Goal: Task Accomplishment & Management: Complete application form

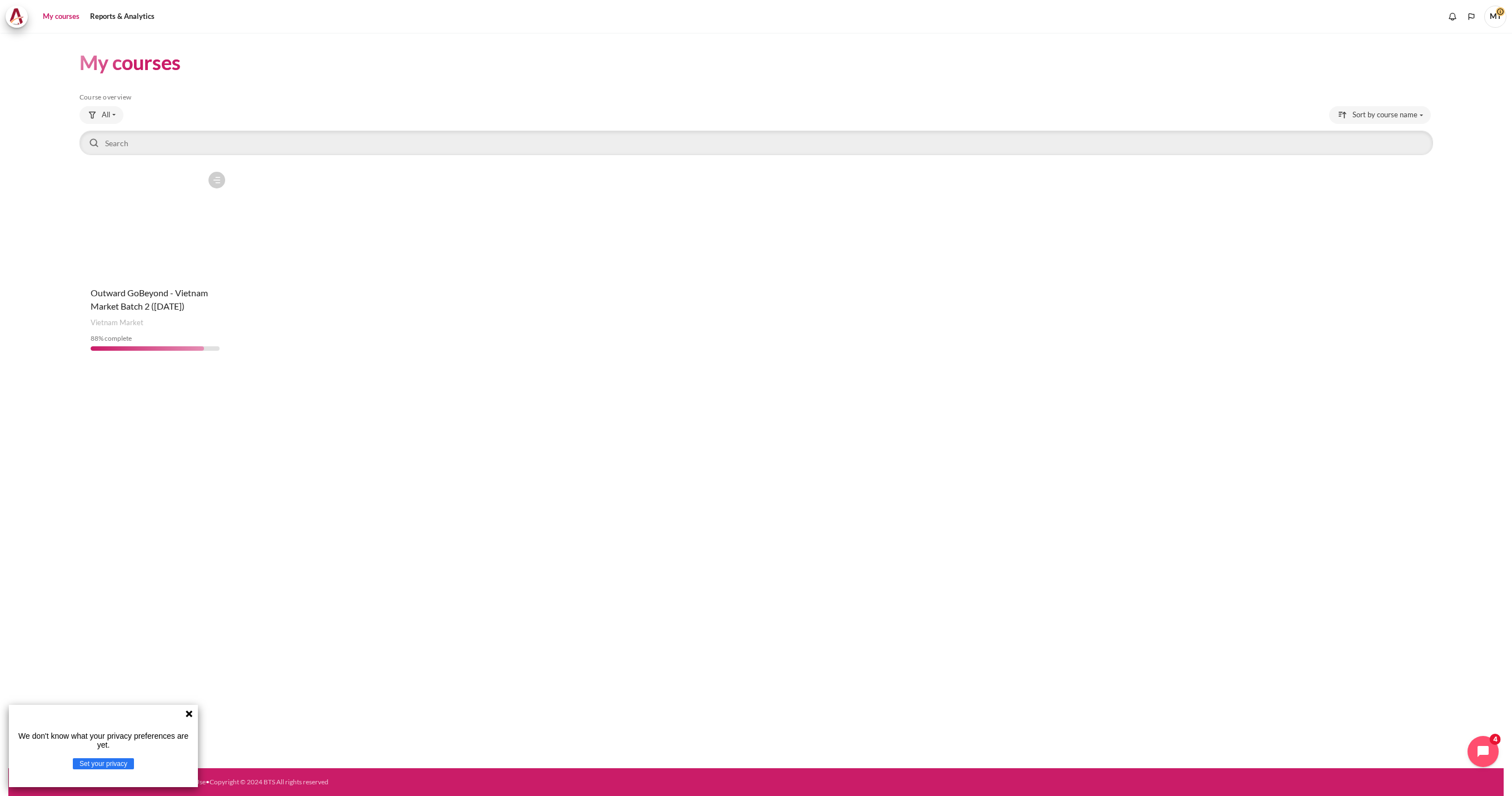
click at [140, 279] on div "Course is starred Actions for course Outward GoBeyond - Vietnam Market Batch 2 …" at bounding box center [156, 263] width 152 height 194
click at [194, 205] on figure "Content" at bounding box center [156, 222] width 152 height 111
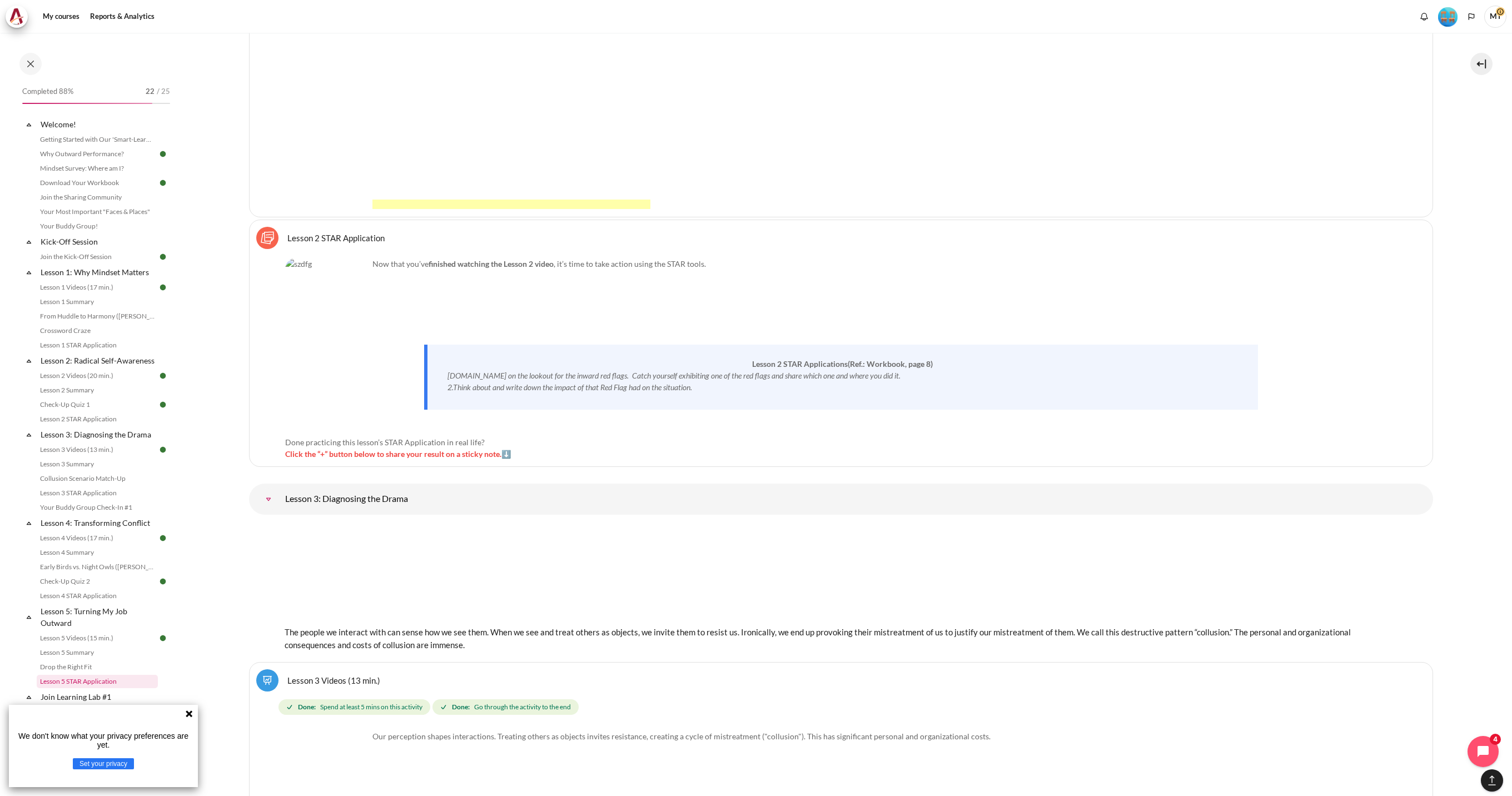
scroll to position [763, 0]
click at [115, 612] on link "STAR Project Submission" at bounding box center [97, 613] width 121 height 13
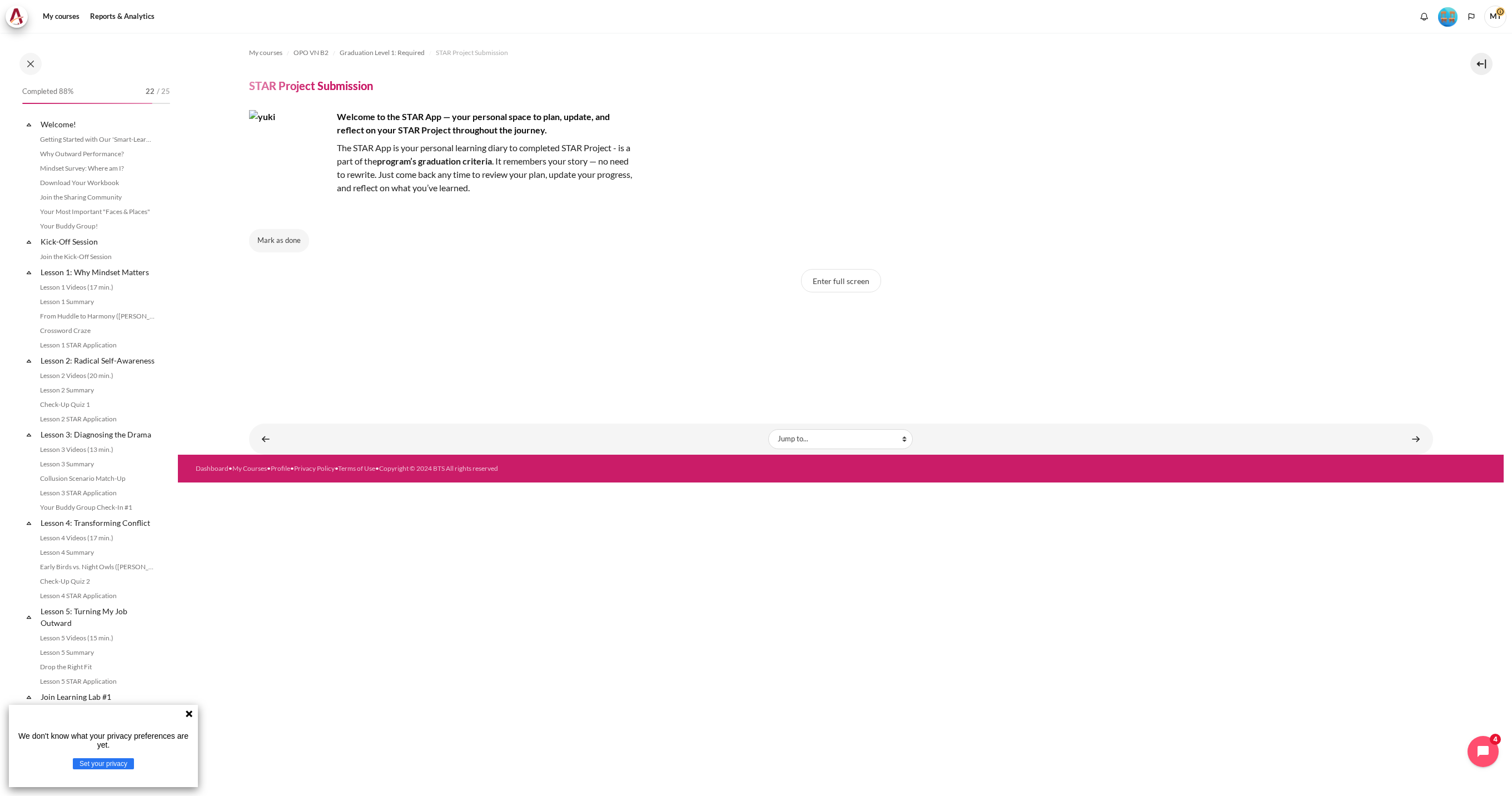
scroll to position [763, 0]
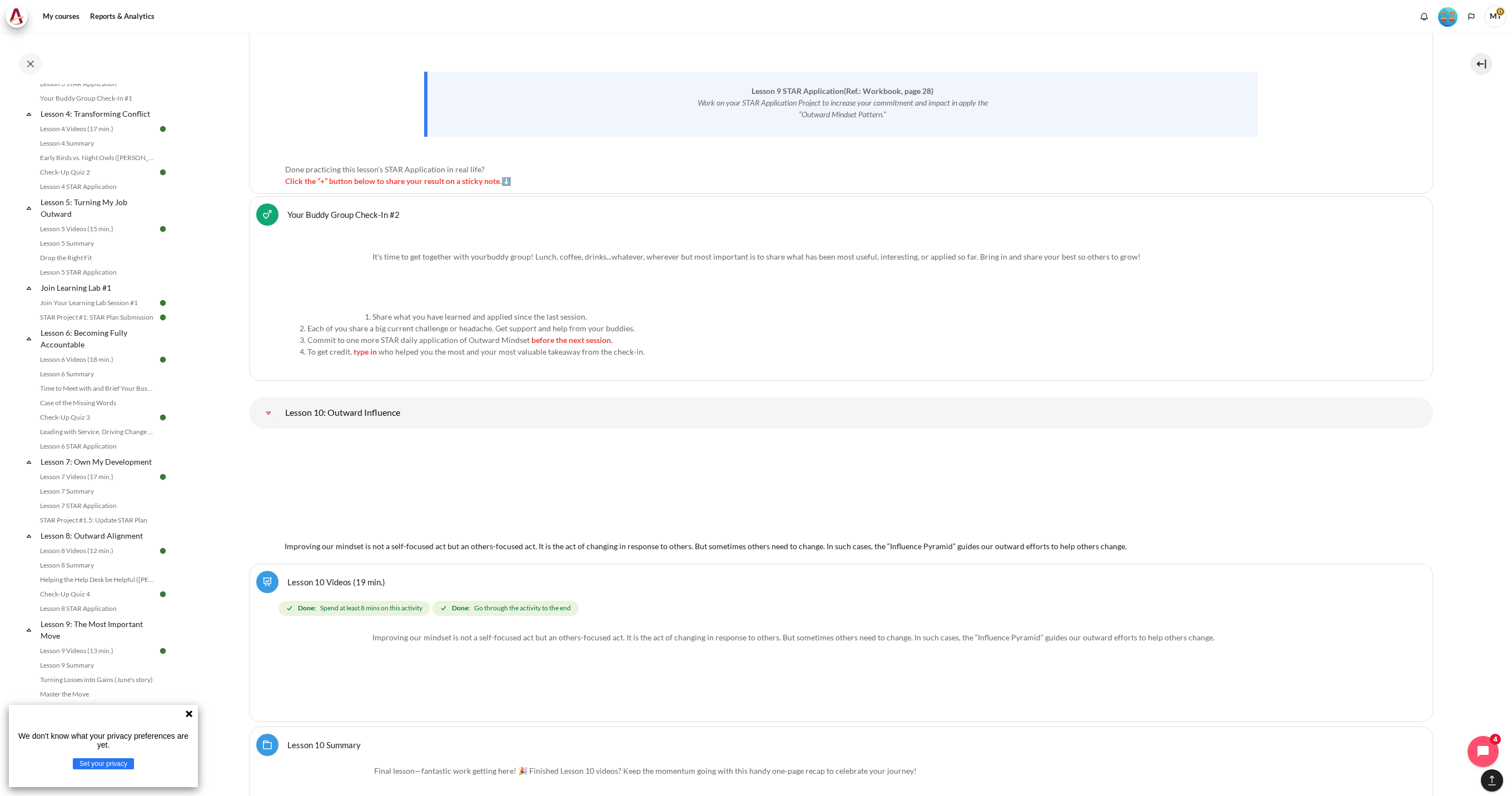
scroll to position [763, 0]
click at [134, 598] on link "Final Exam (Check-Out Quiz)" at bounding box center [97, 599] width 121 height 13
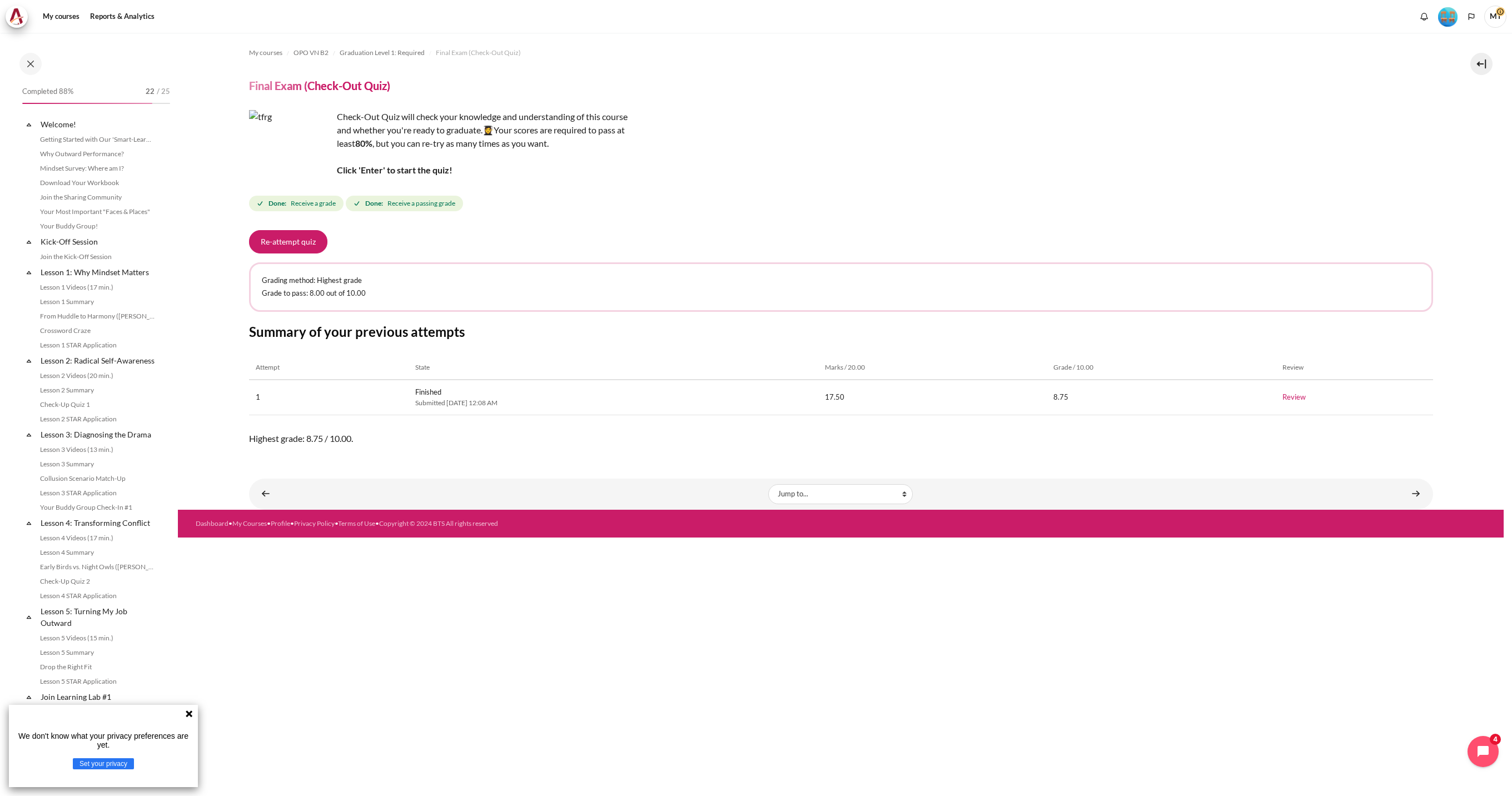
scroll to position [763, 0]
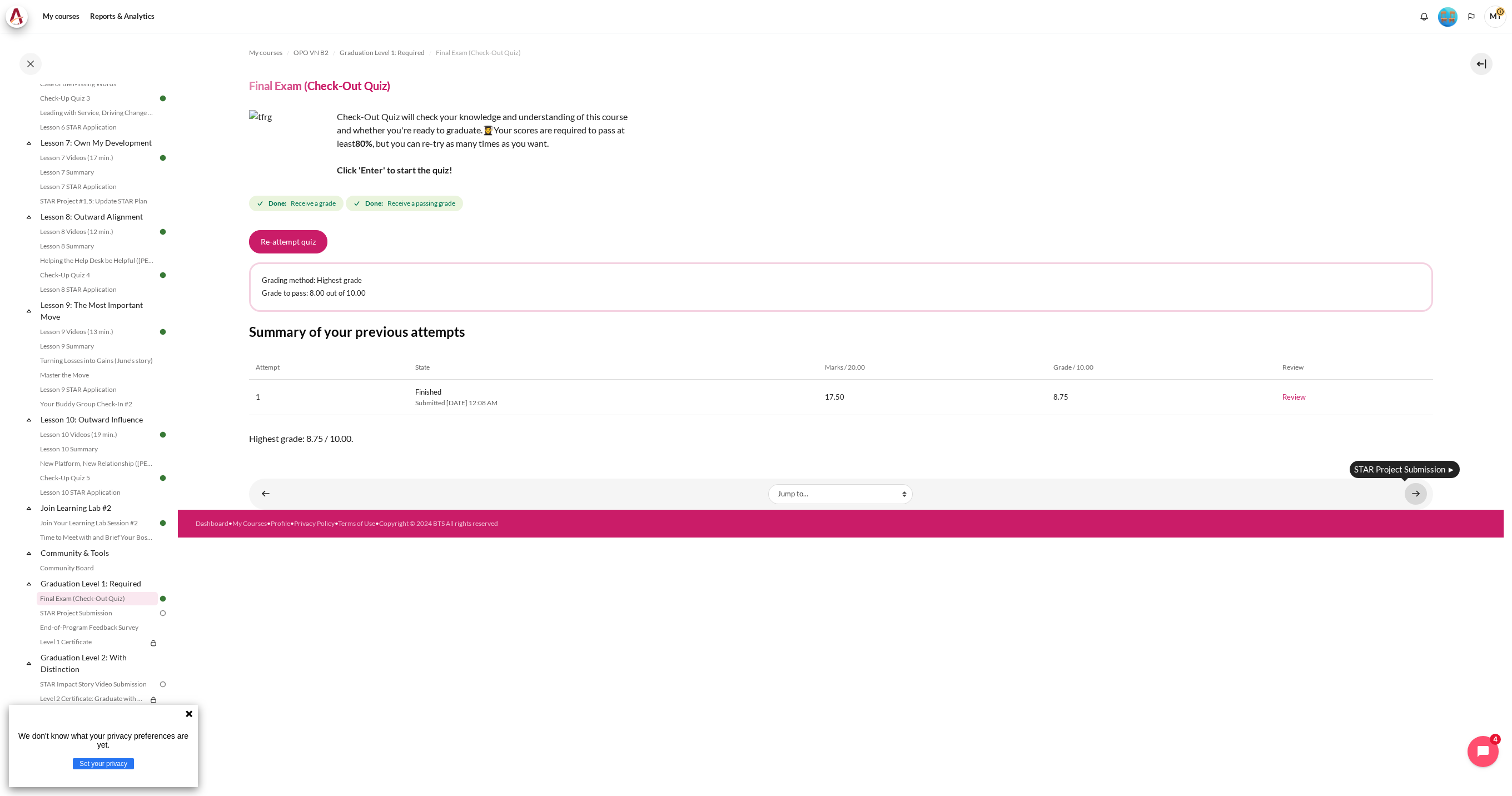
click at [1411, 493] on link "Content" at bounding box center [1416, 494] width 22 height 22
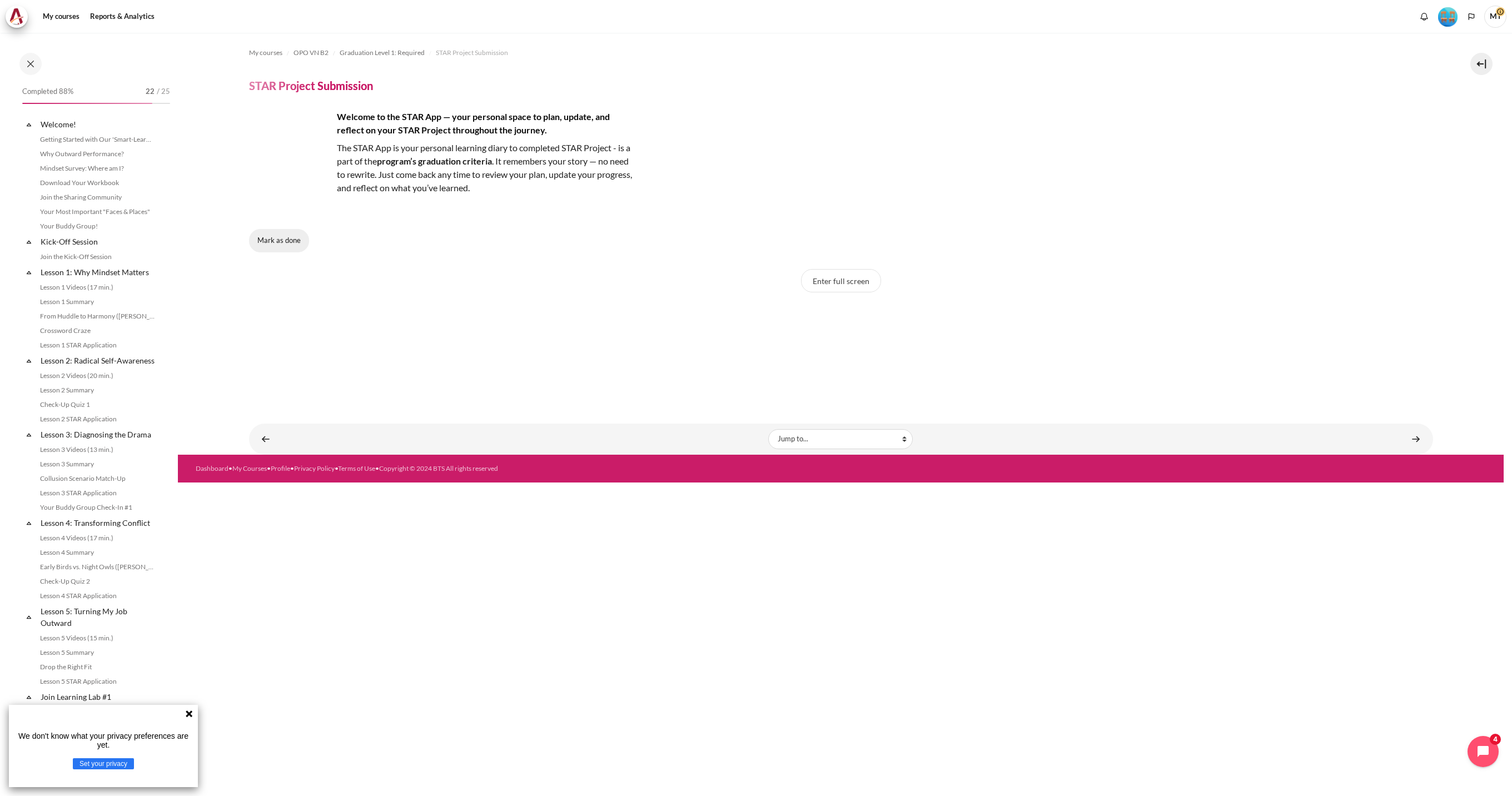
scroll to position [763, 0]
click at [288, 236] on button "Mark as done" at bounding box center [279, 241] width 60 height 24
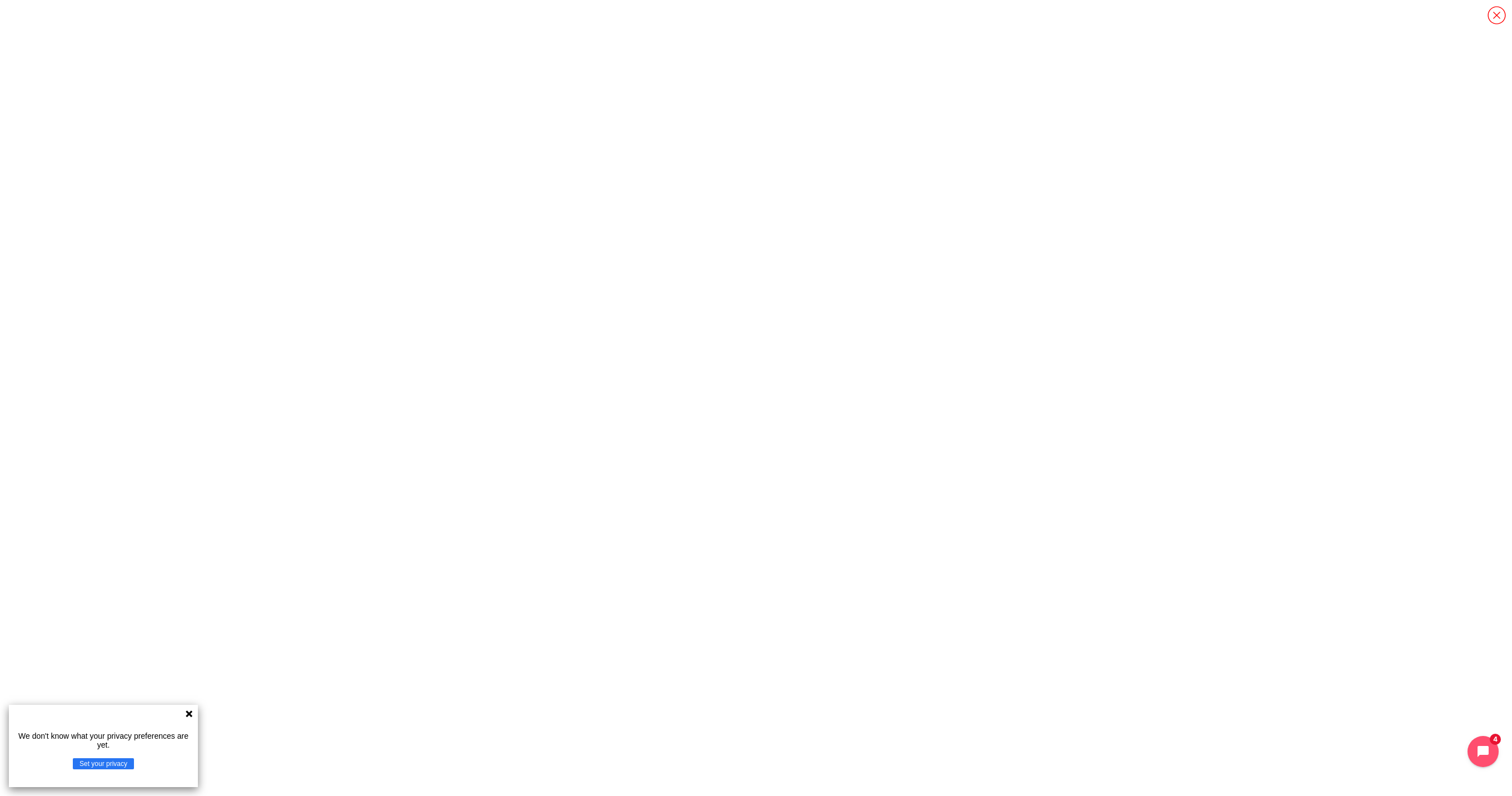
click at [188, 714] on icon at bounding box center [189, 713] width 9 height 9
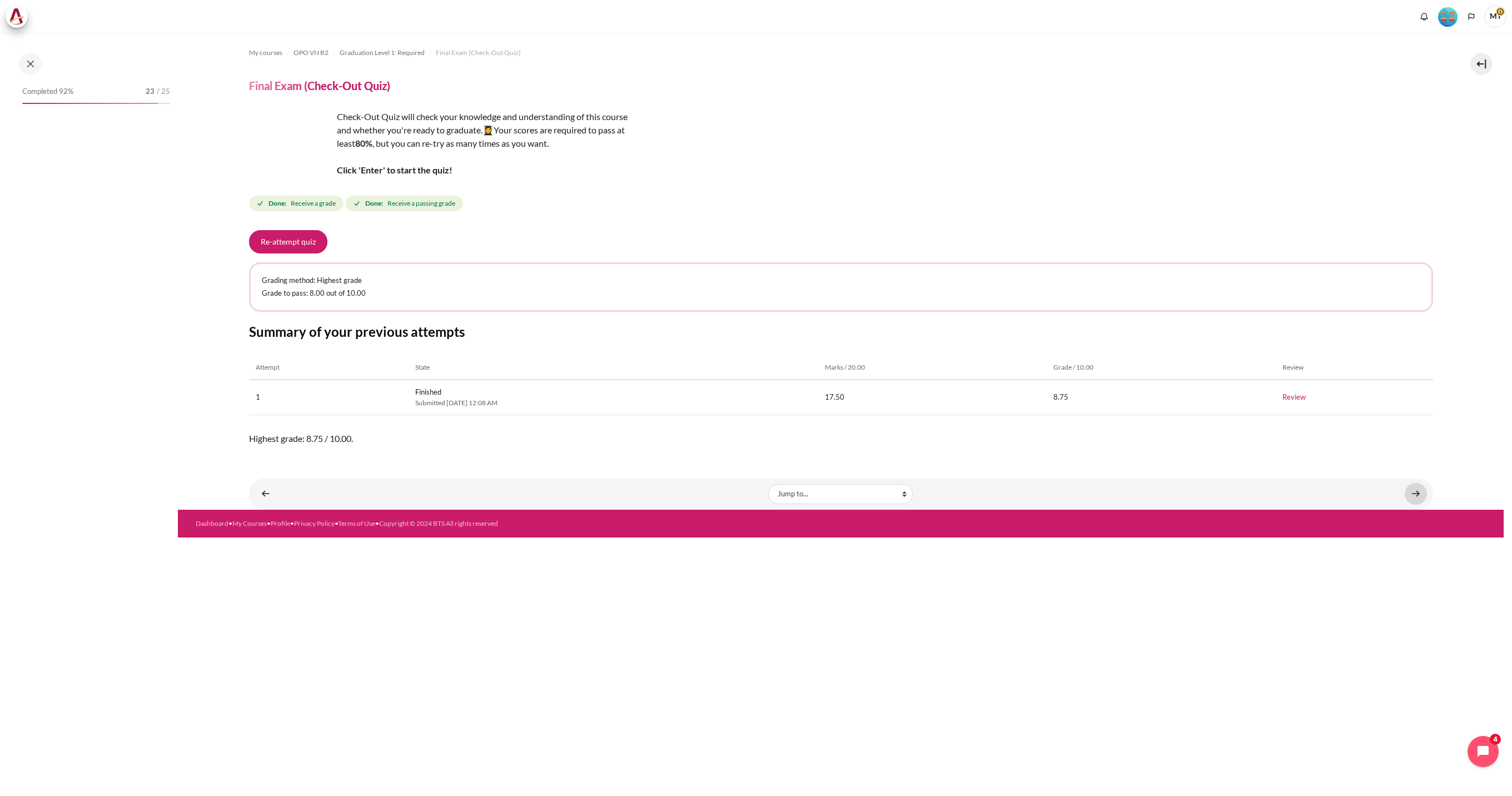
click at [1418, 493] on link "Content" at bounding box center [1416, 494] width 22 height 22
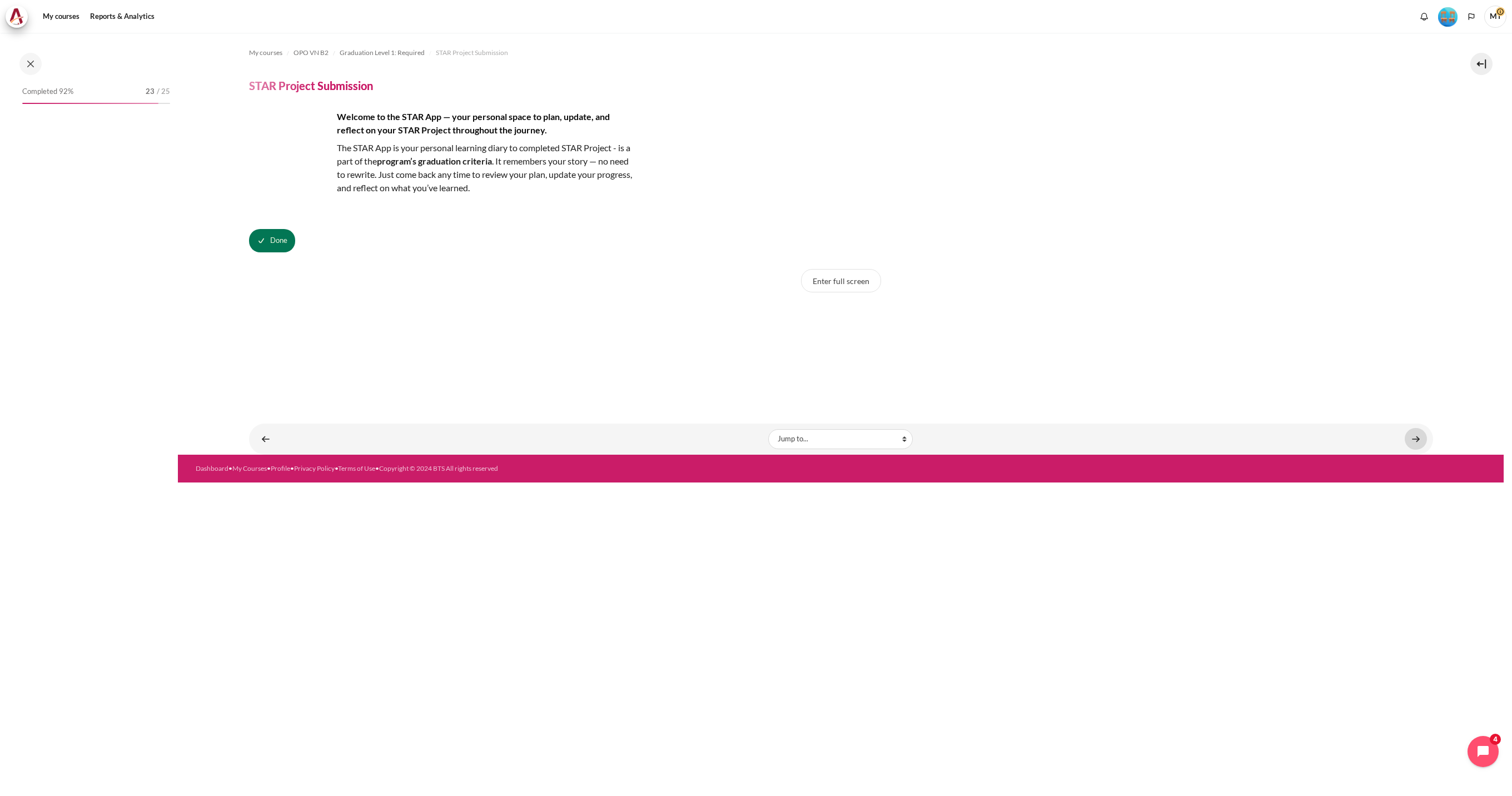
scroll to position [922, 0]
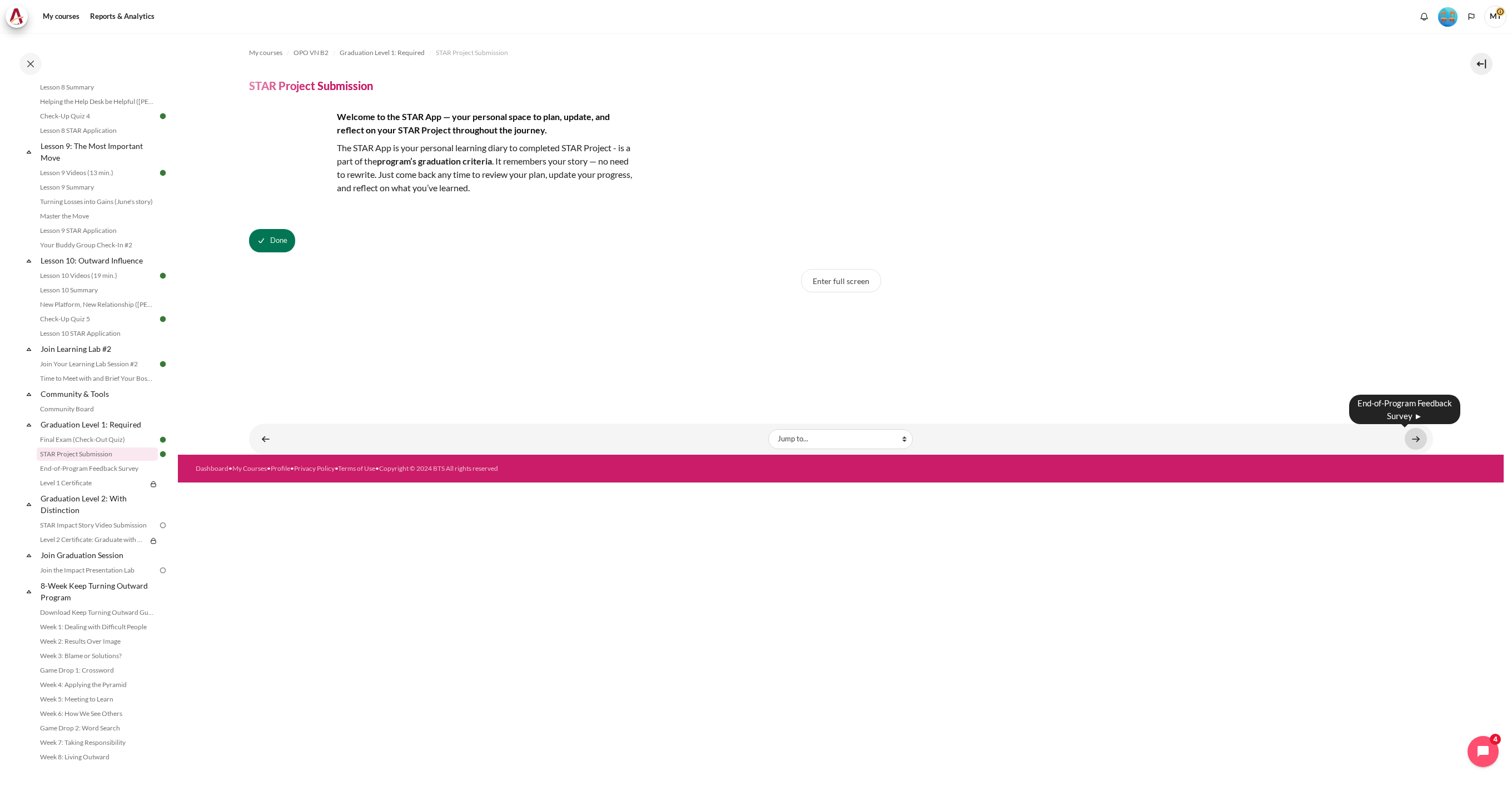
click at [1417, 438] on link "Content" at bounding box center [1416, 439] width 22 height 22
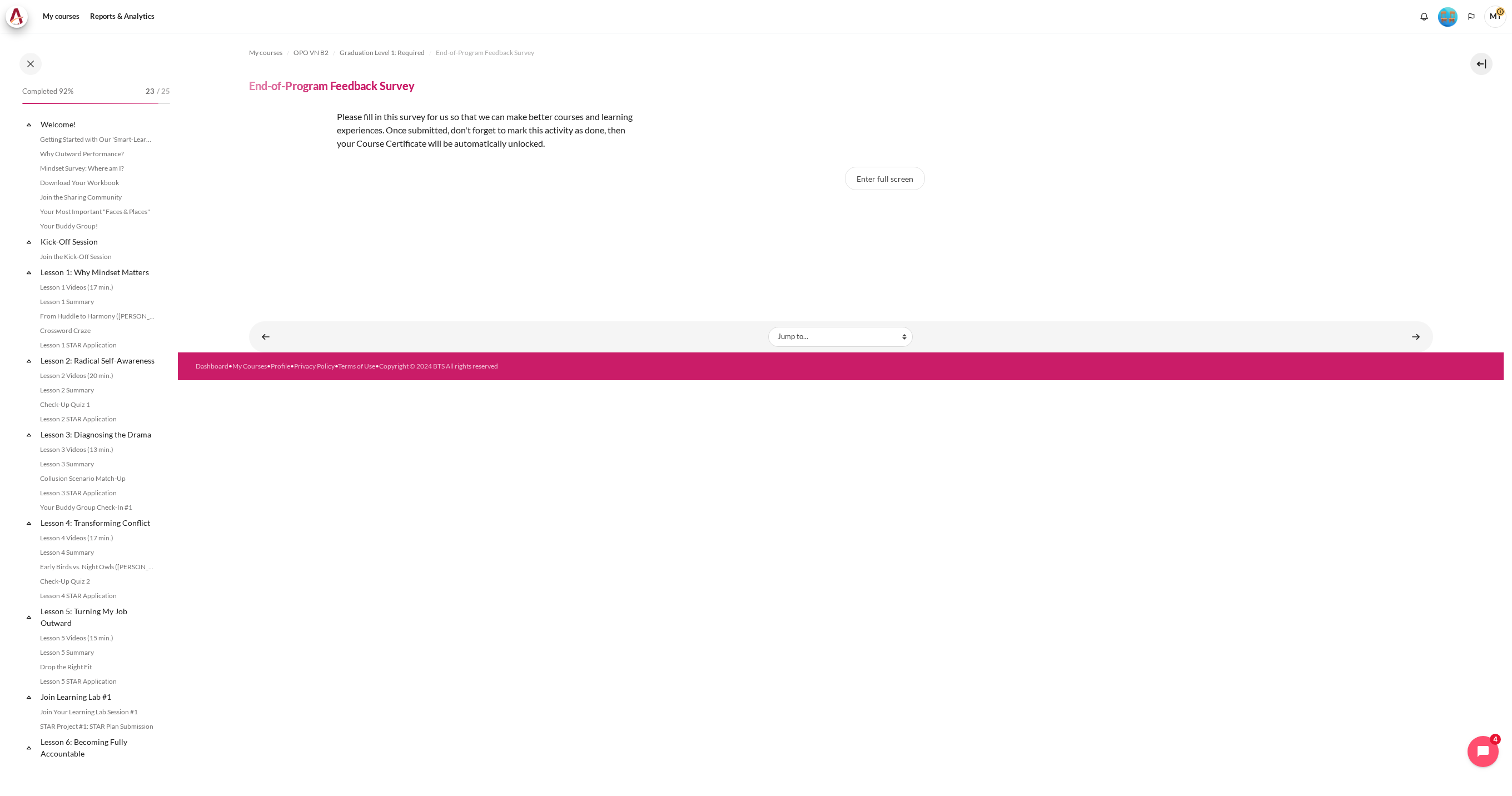
scroll to position [922, 0]
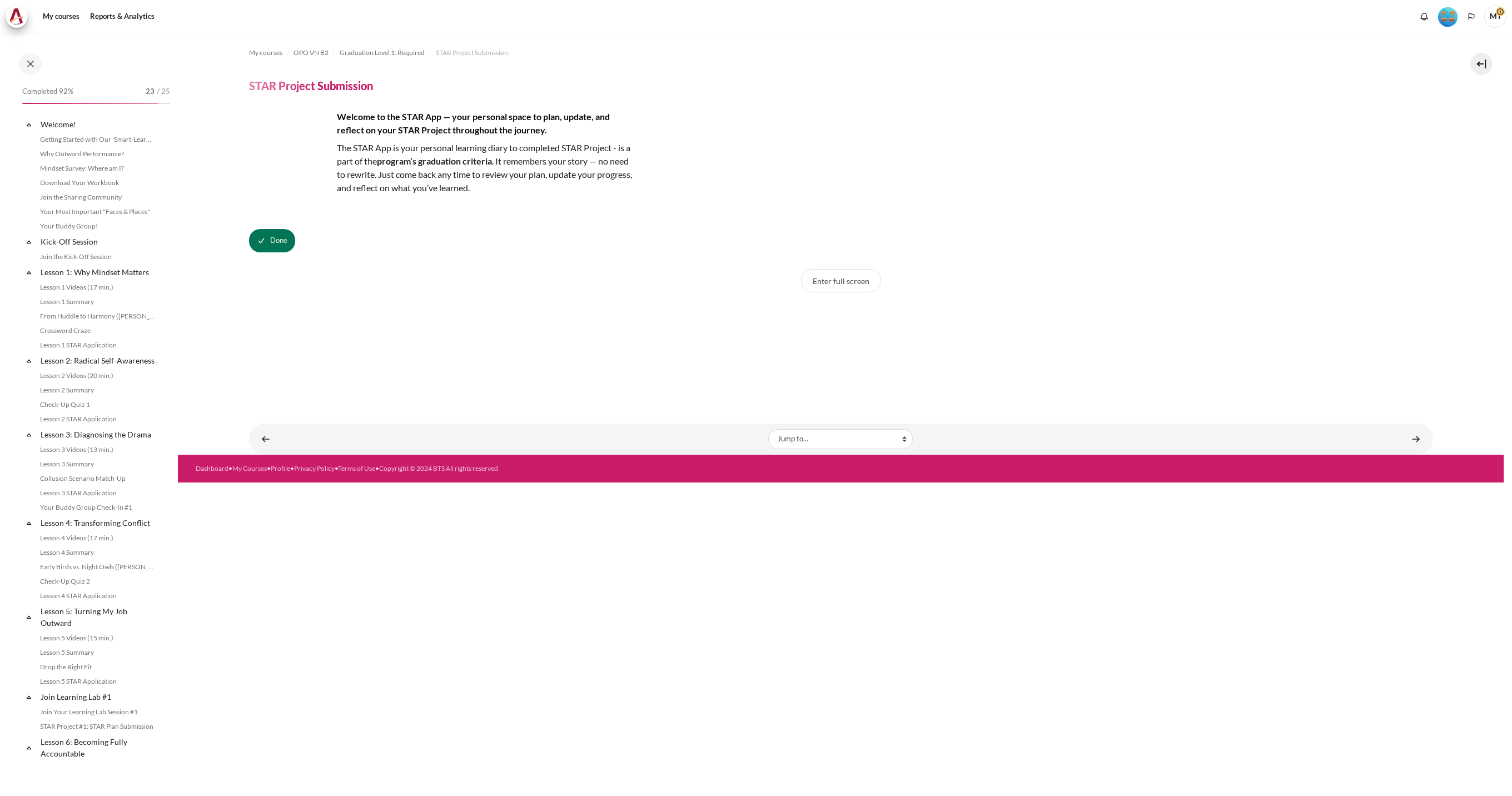
scroll to position [922, 0]
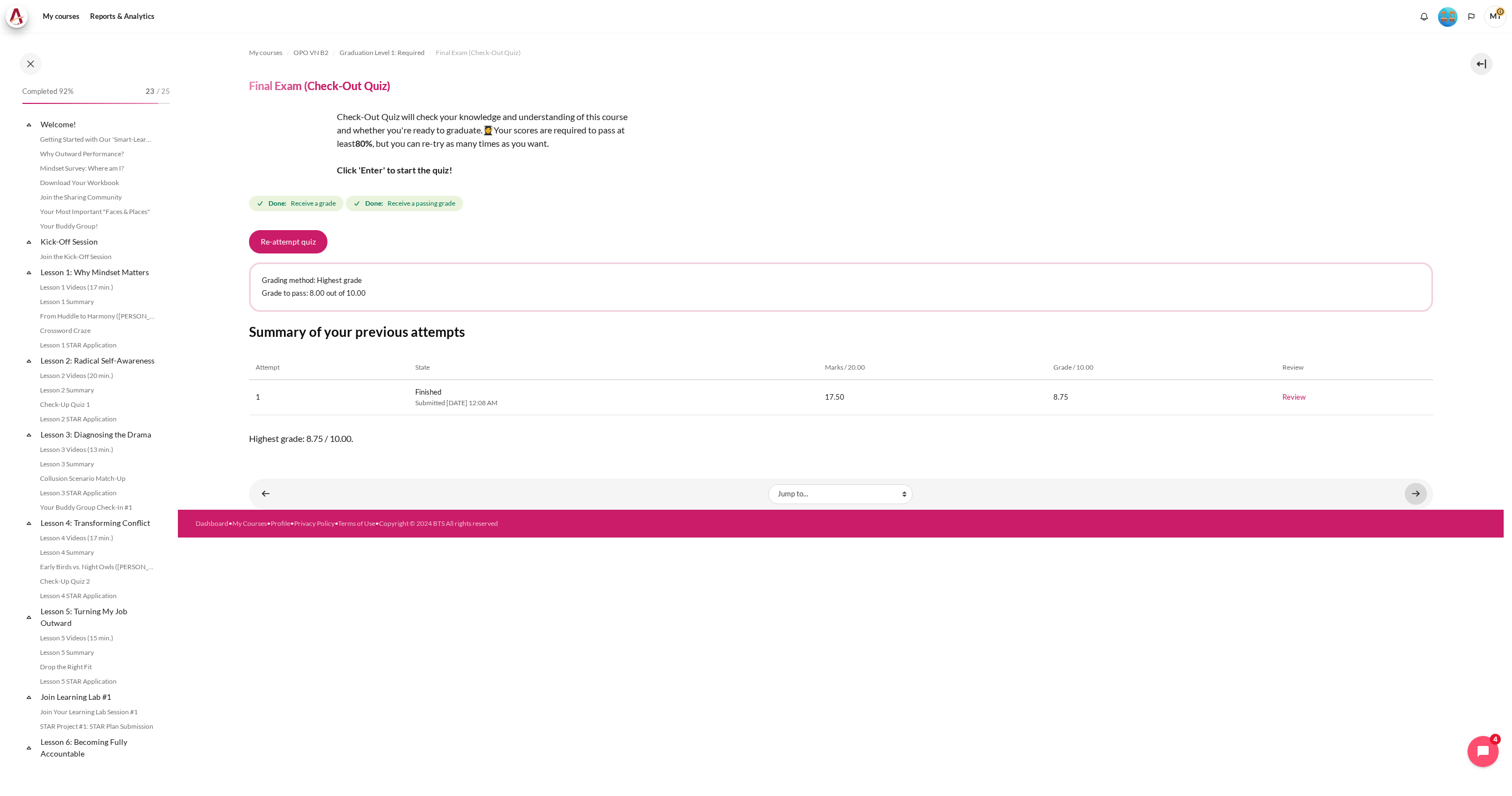
scroll to position [922, 0]
click at [1421, 492] on link "Content" at bounding box center [1416, 494] width 22 height 22
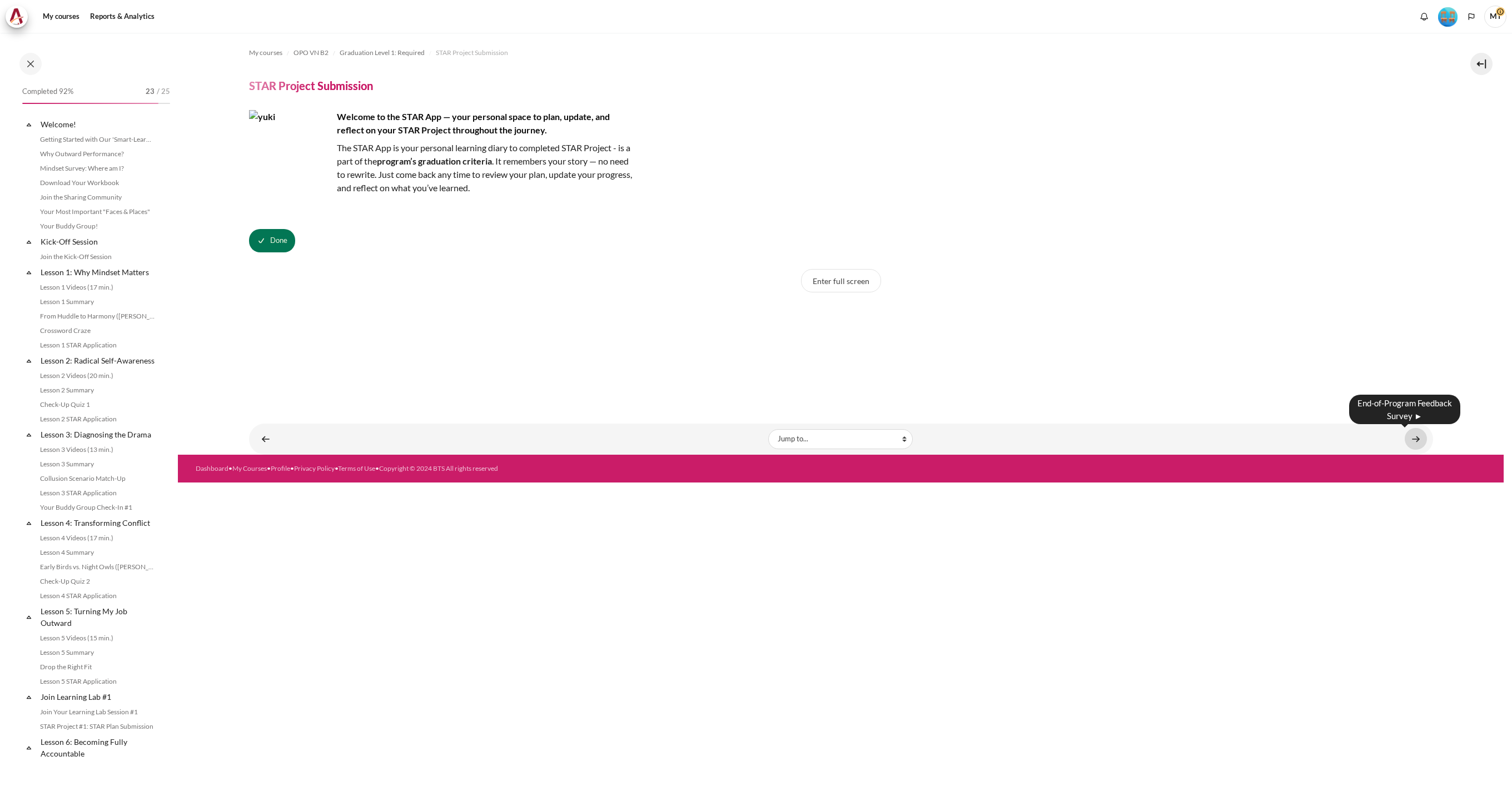
scroll to position [922, 0]
click at [1422, 444] on link "Content" at bounding box center [1416, 439] width 22 height 22
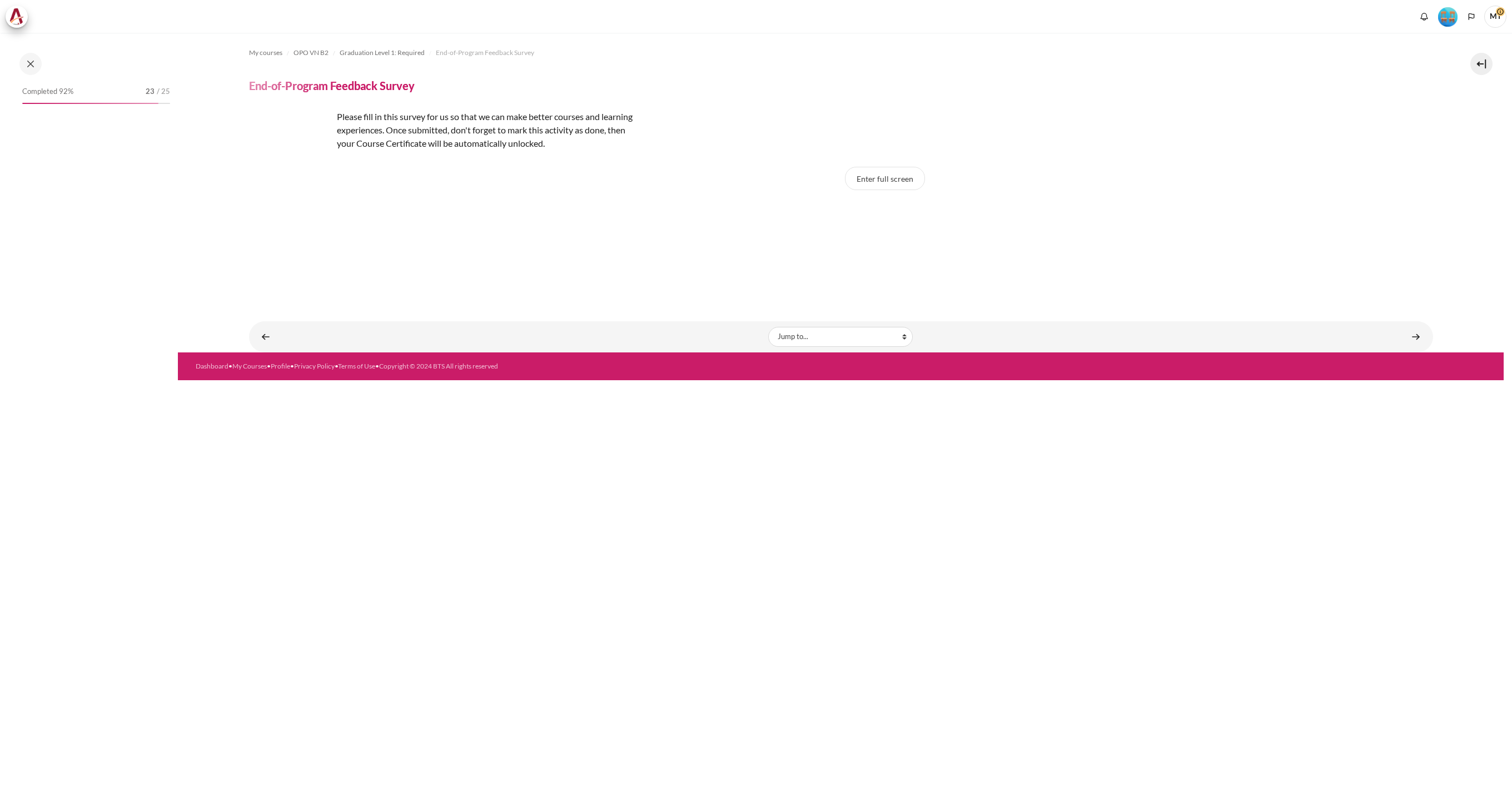
scroll to position [922, 0]
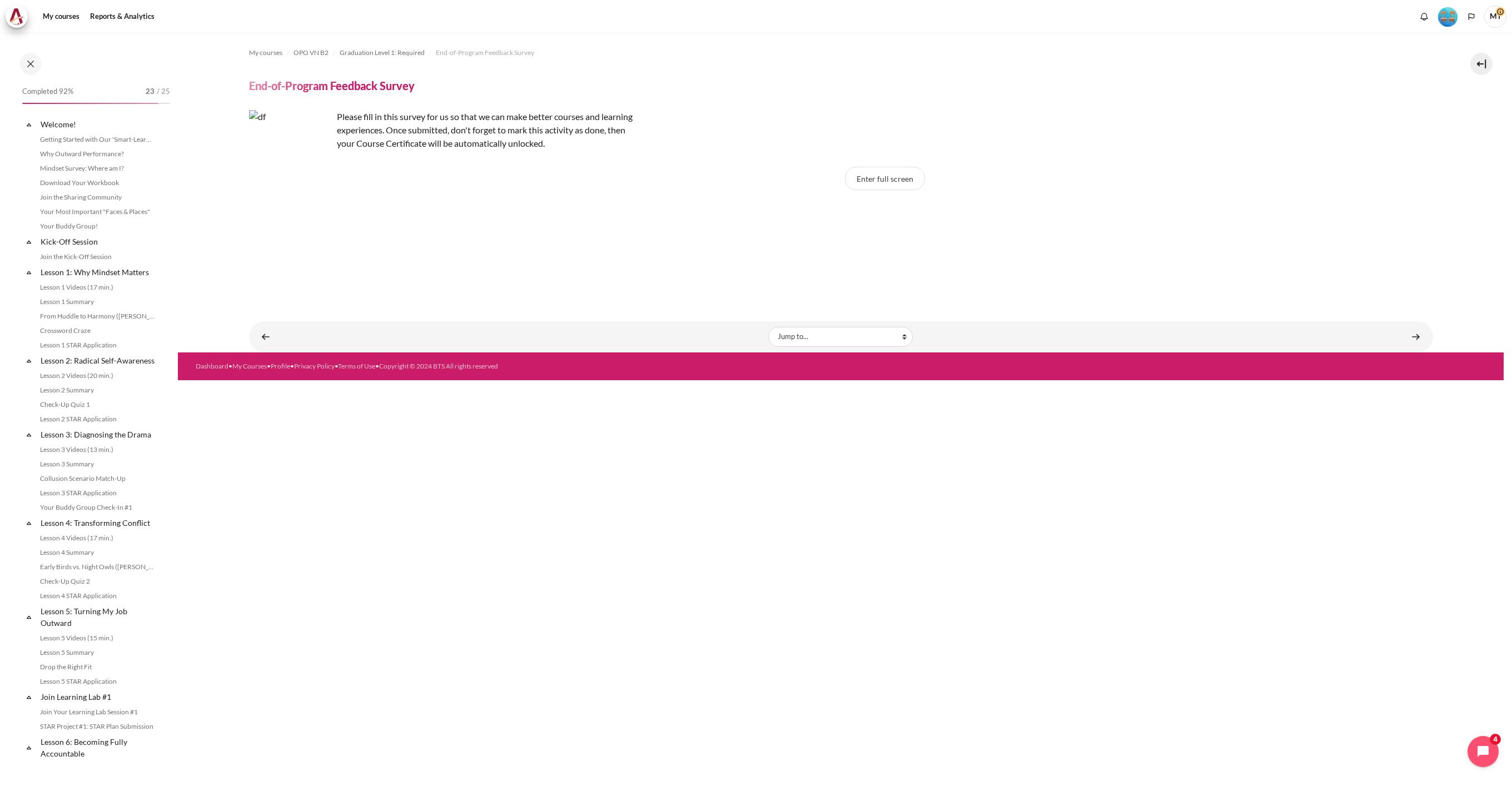
scroll to position [922, 0]
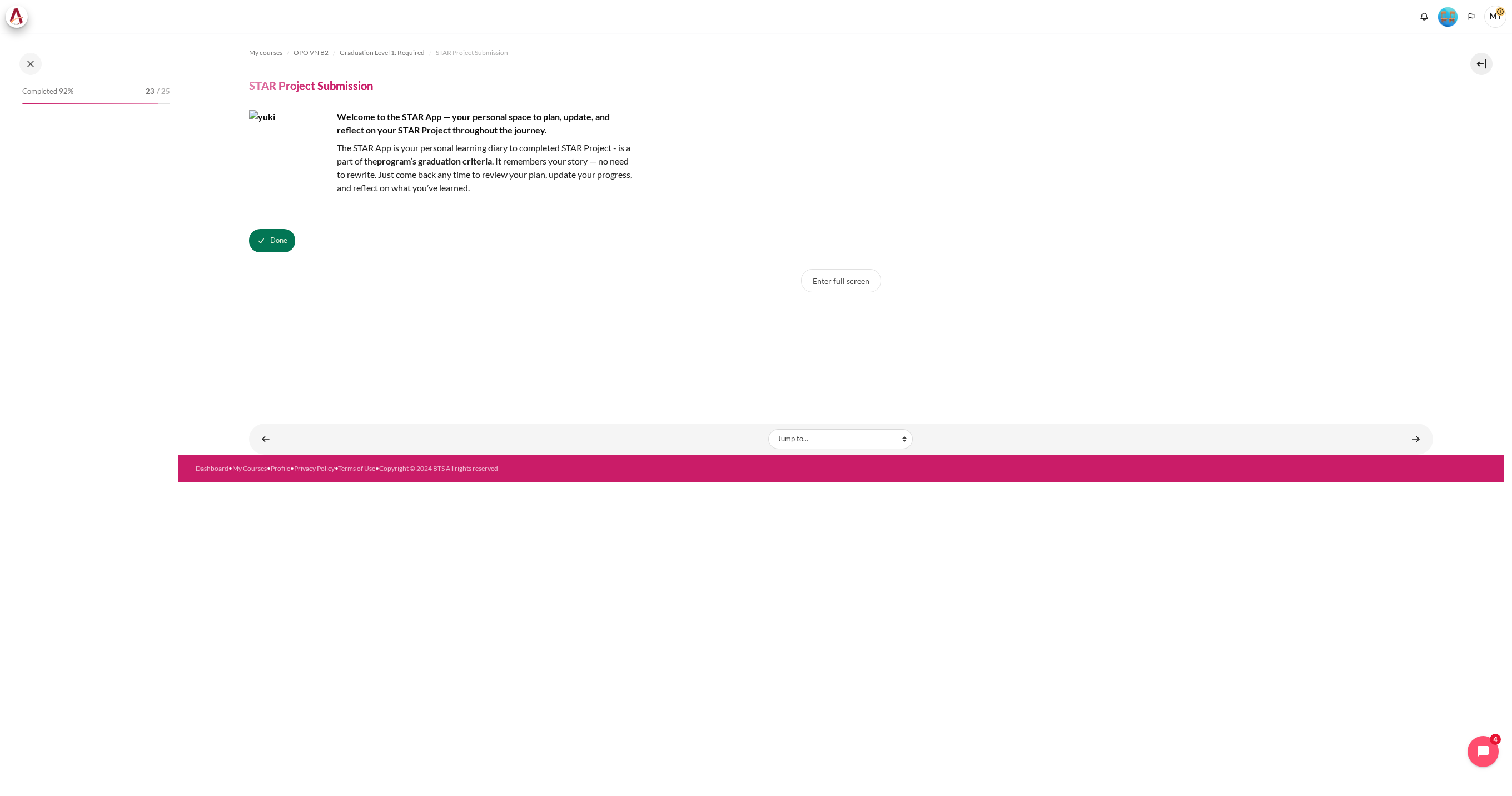
click at [145, 91] on div "Completed 92% 23 / 25" at bounding box center [96, 92] width 148 height 11
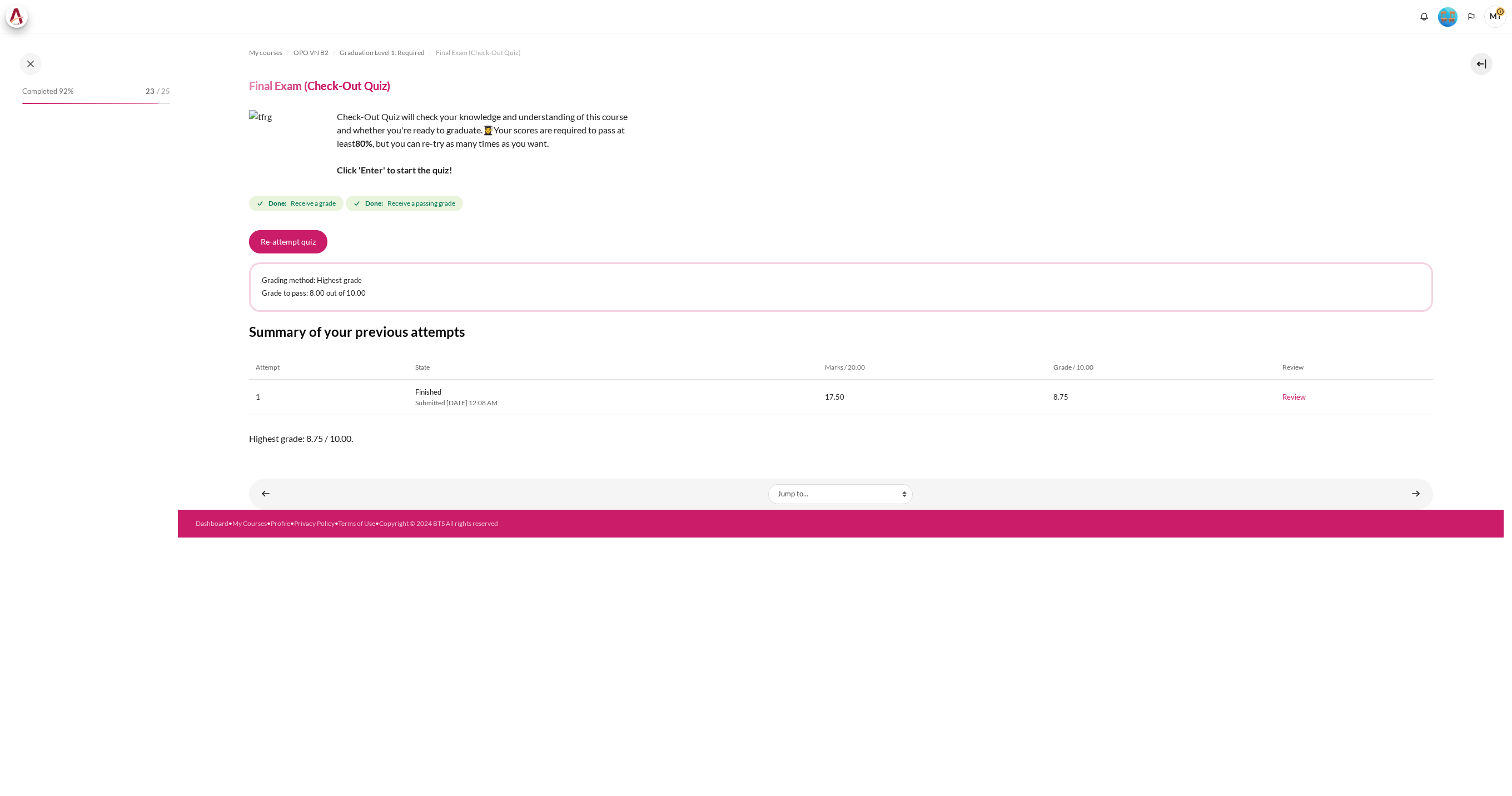
scroll to position [922, 0]
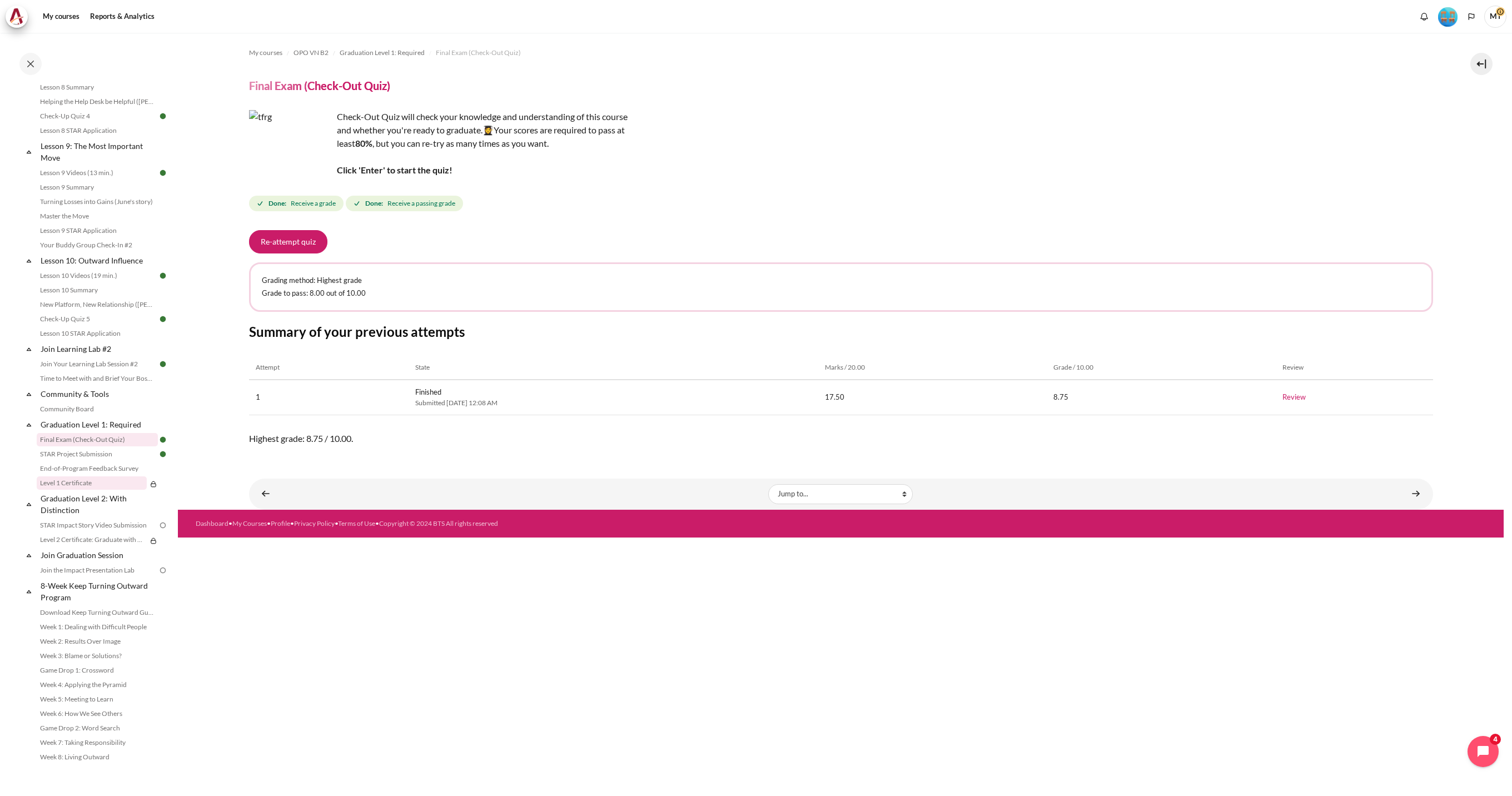
click at [100, 483] on link "Level 1 Certificate" at bounding box center [92, 483] width 110 height 13
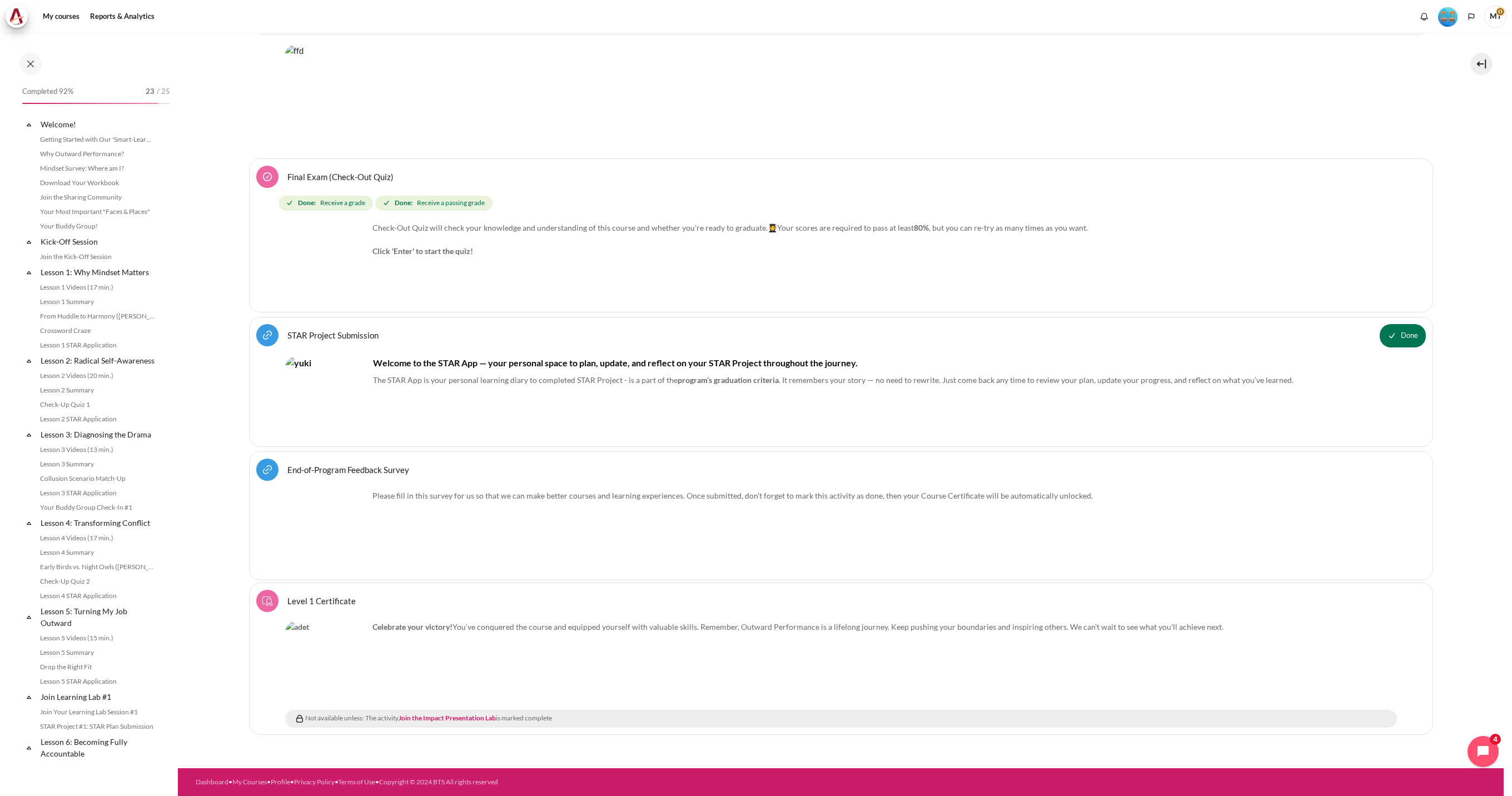
scroll to position [922, 0]
click at [451, 717] on link "Join the Impact Presentation Lab" at bounding box center [447, 718] width 97 height 8
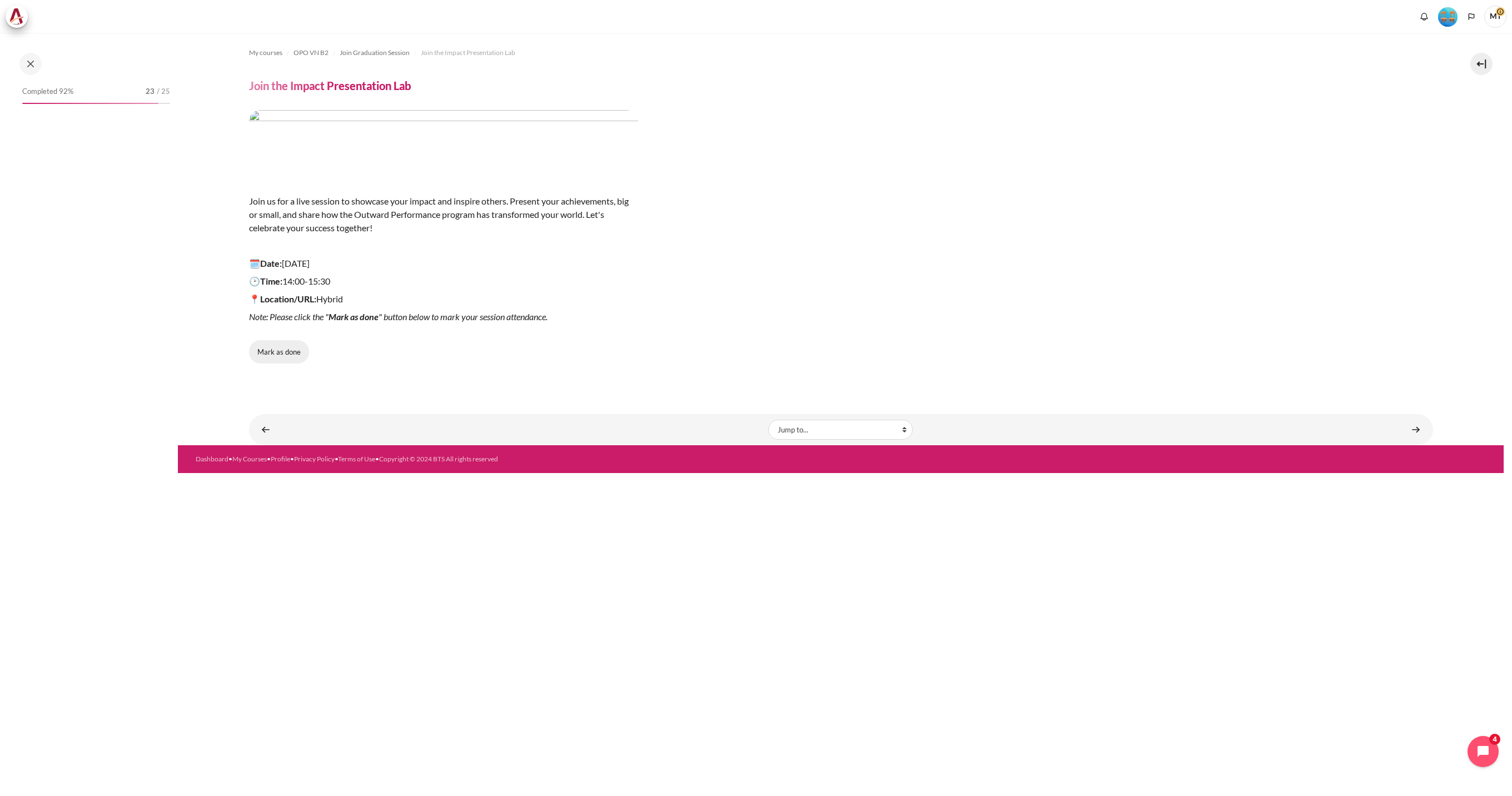
click at [283, 344] on button "Mark as done" at bounding box center [279, 352] width 60 height 24
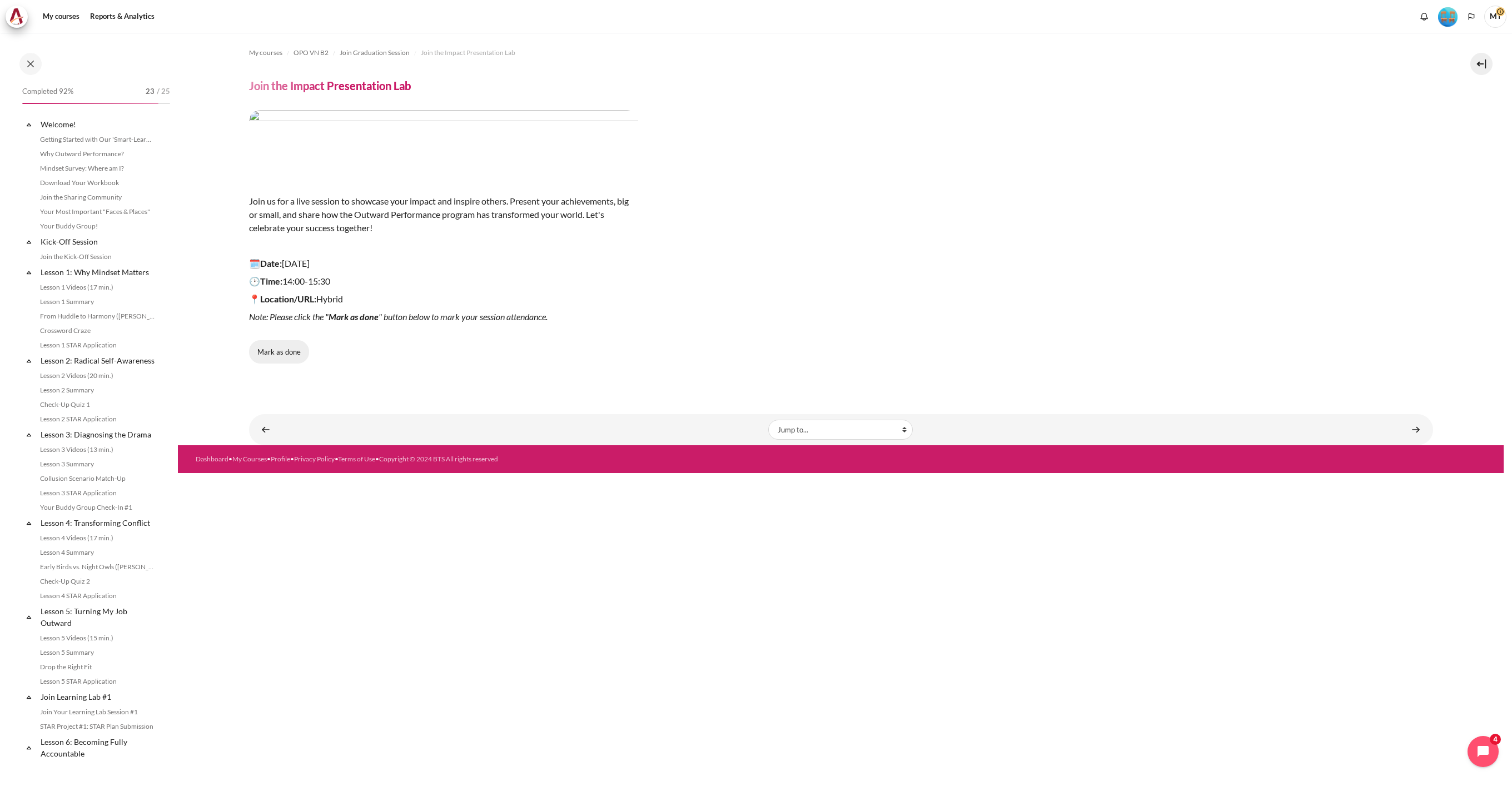
scroll to position [922, 0]
click at [283, 353] on button "Mark as done" at bounding box center [279, 352] width 60 height 24
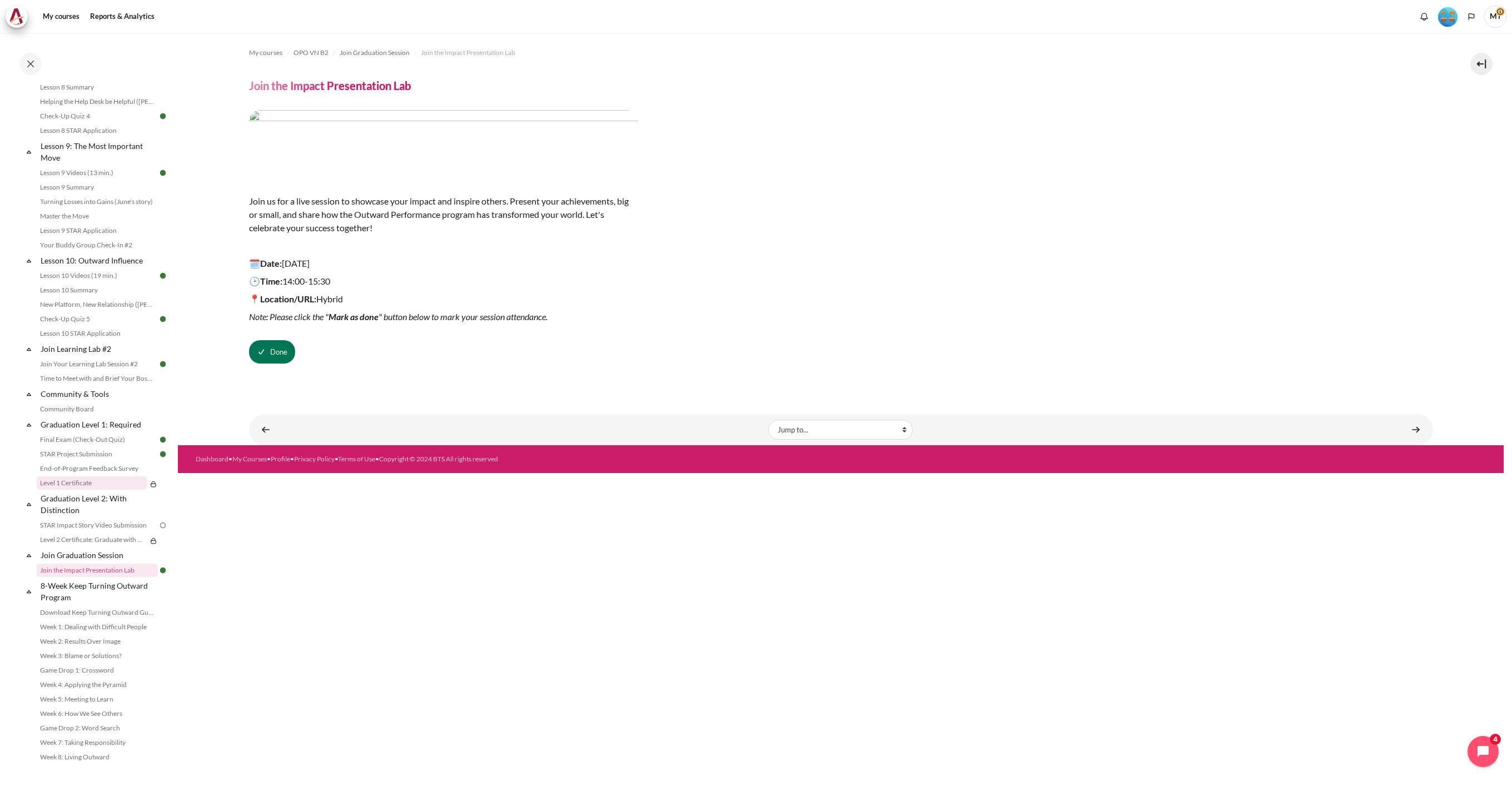
click at [125, 480] on link "Level 1 Certificate" at bounding box center [92, 483] width 110 height 13
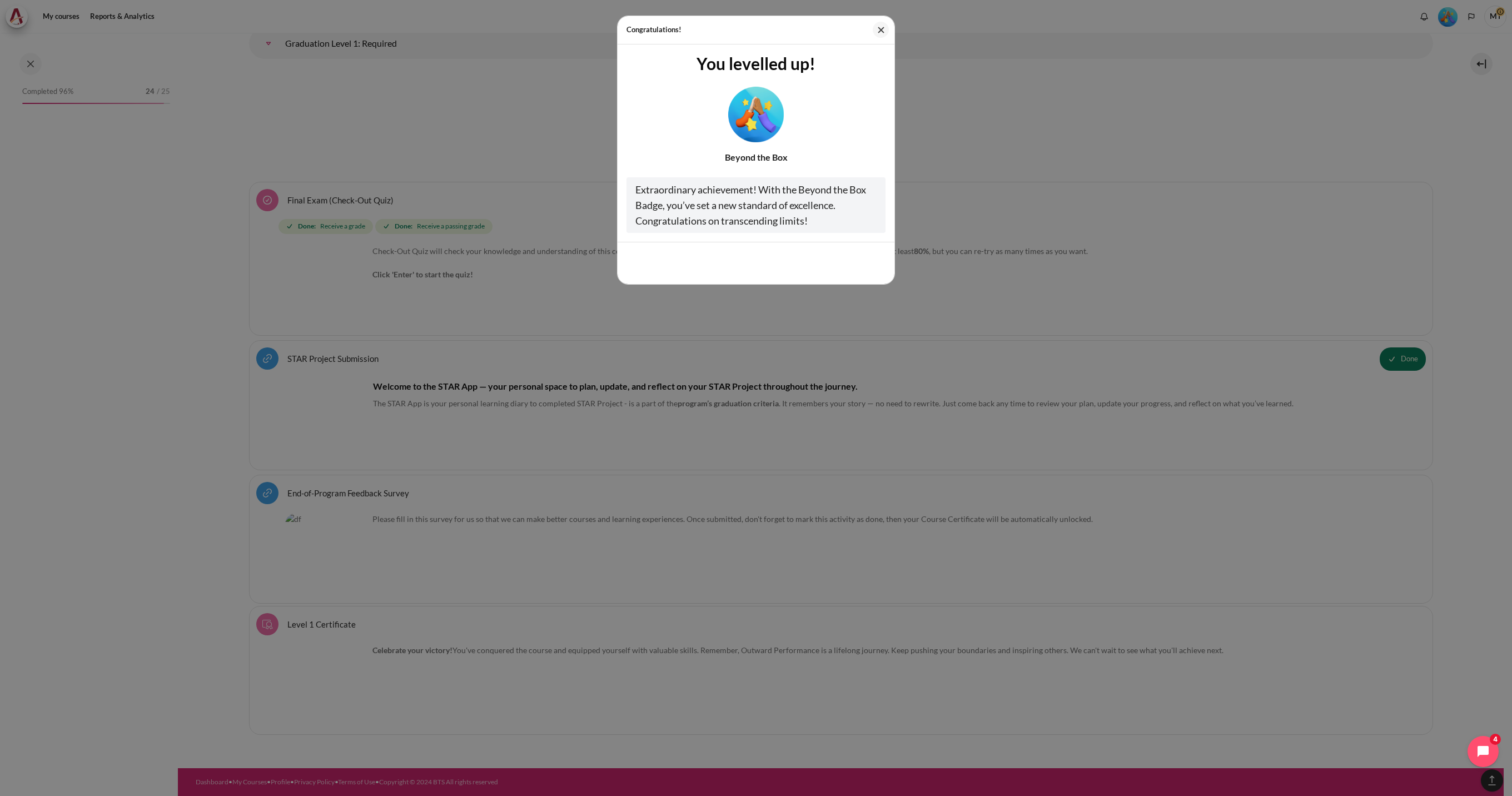
scroll to position [922, 0]
click at [858, 266] on button "Cool, thanks!" at bounding box center [851, 263] width 69 height 24
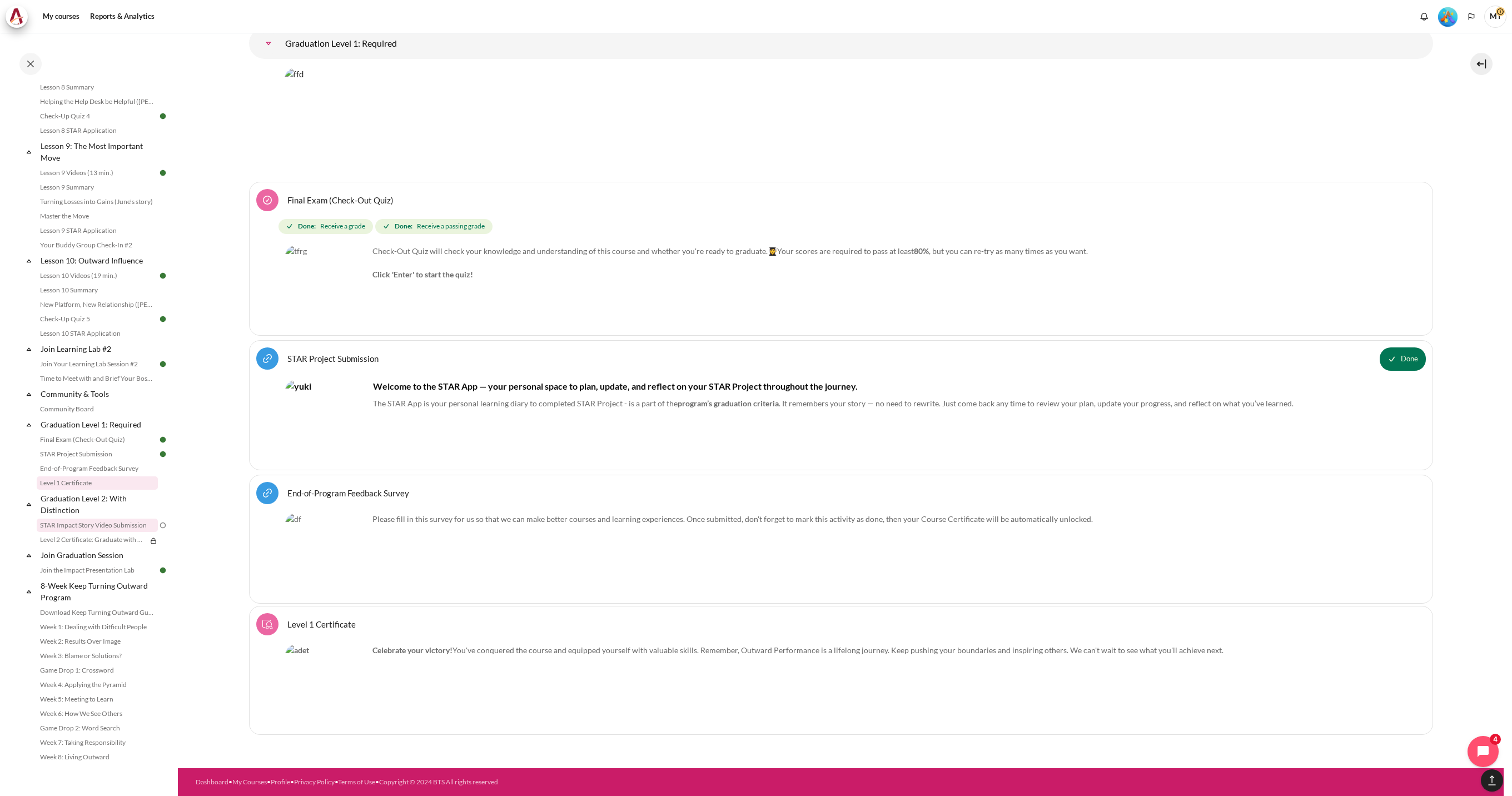
click at [99, 528] on link "STAR Impact Story Video Submission" at bounding box center [97, 525] width 121 height 13
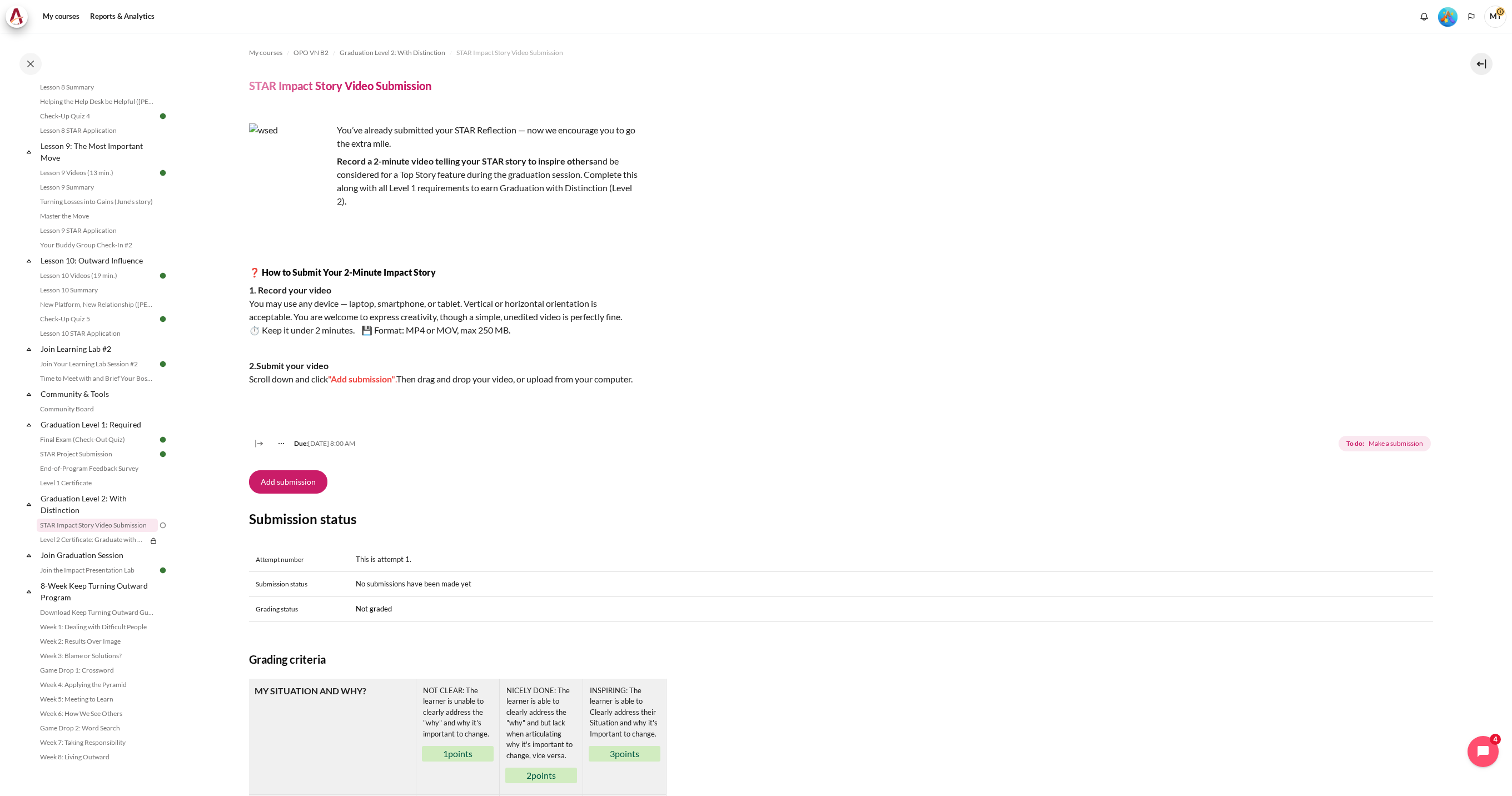
scroll to position [356, 0]
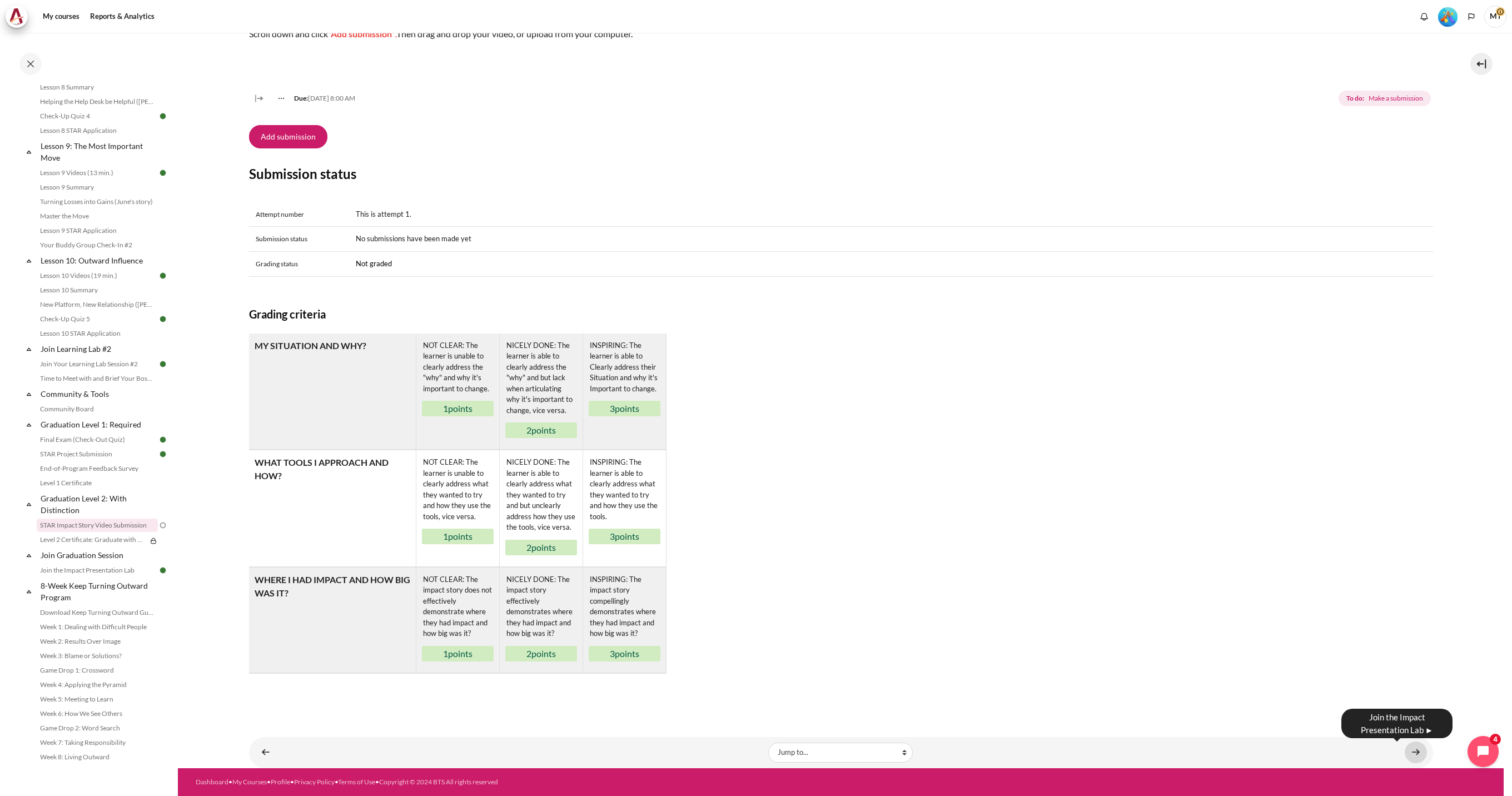
click at [1405, 753] on link "Content" at bounding box center [1416, 753] width 22 height 22
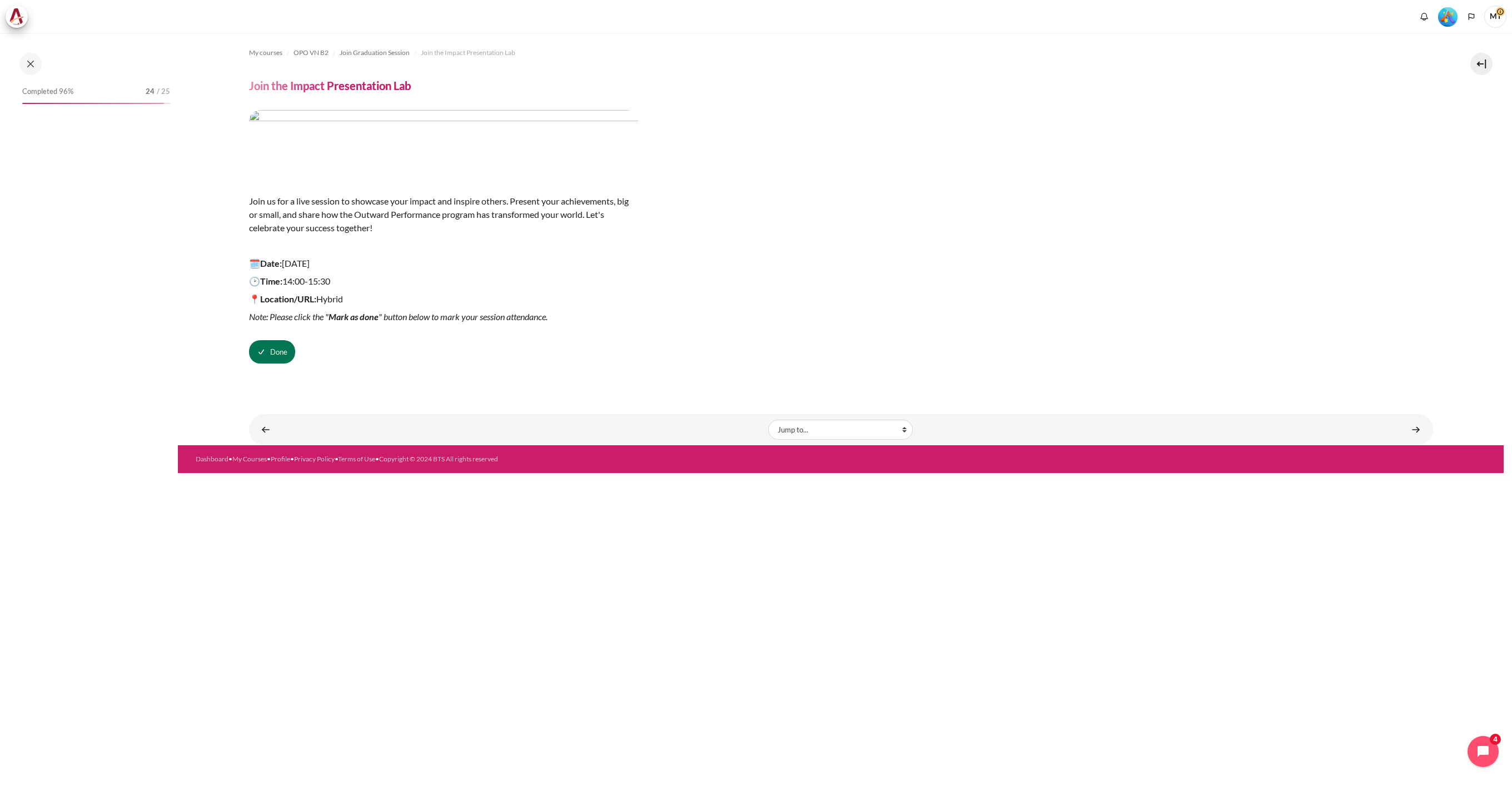
scroll to position [922, 0]
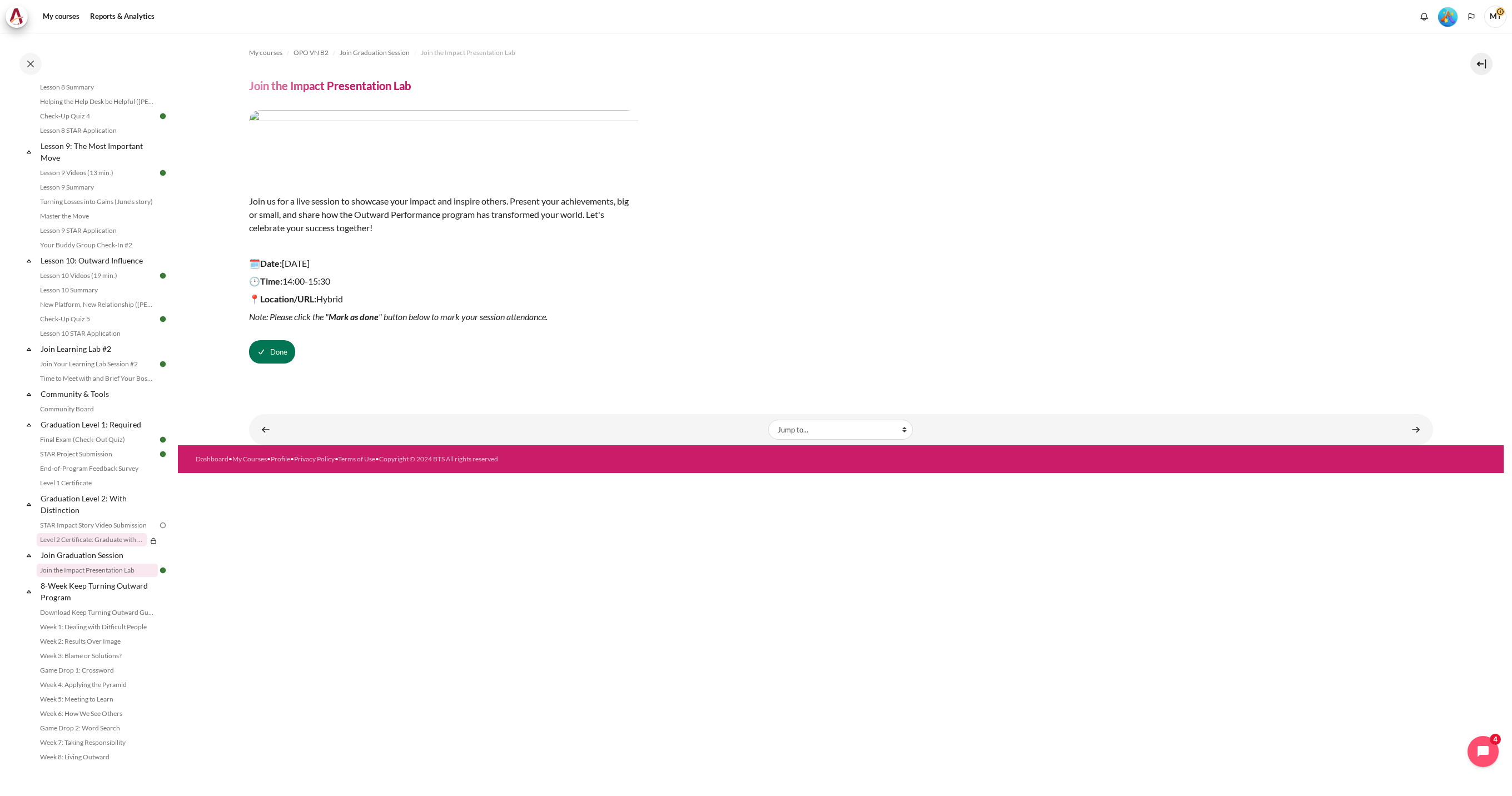
click at [116, 533] on link "Level 2 Certificate: Graduate with Distinction" at bounding box center [92, 540] width 110 height 13
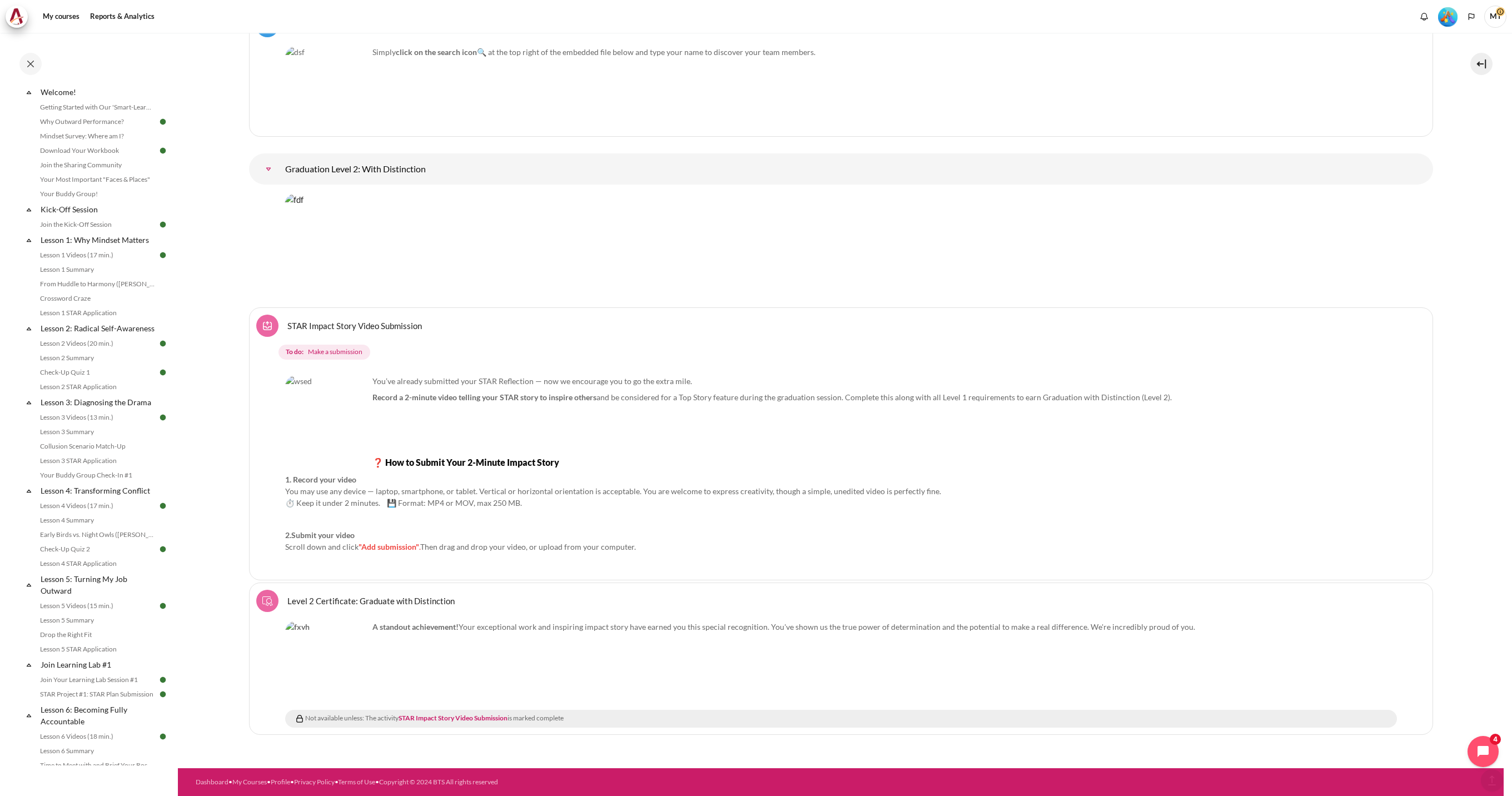
scroll to position [748, 0]
click at [349, 353] on span "Make a submission" at bounding box center [335, 352] width 54 height 10
click at [395, 543] on span ""Add submission"" at bounding box center [388, 547] width 60 height 10
click at [327, 350] on span "Make a submission" at bounding box center [335, 352] width 54 height 10
click at [288, 323] on link "STAR Impact Story Video Submission Assignment" at bounding box center [355, 326] width 134 height 11
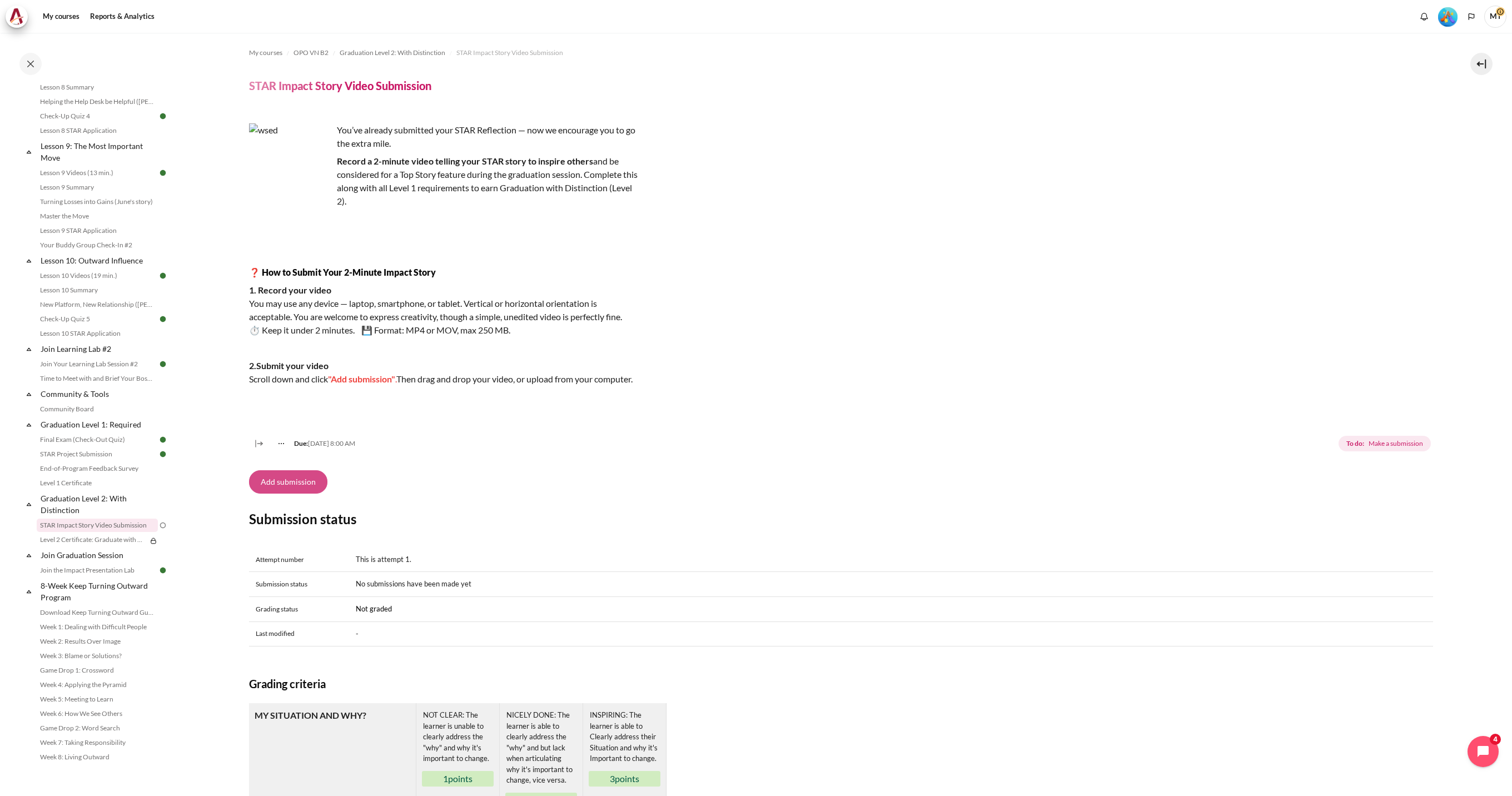
click at [274, 493] on button "Add submission" at bounding box center [288, 482] width 78 height 24
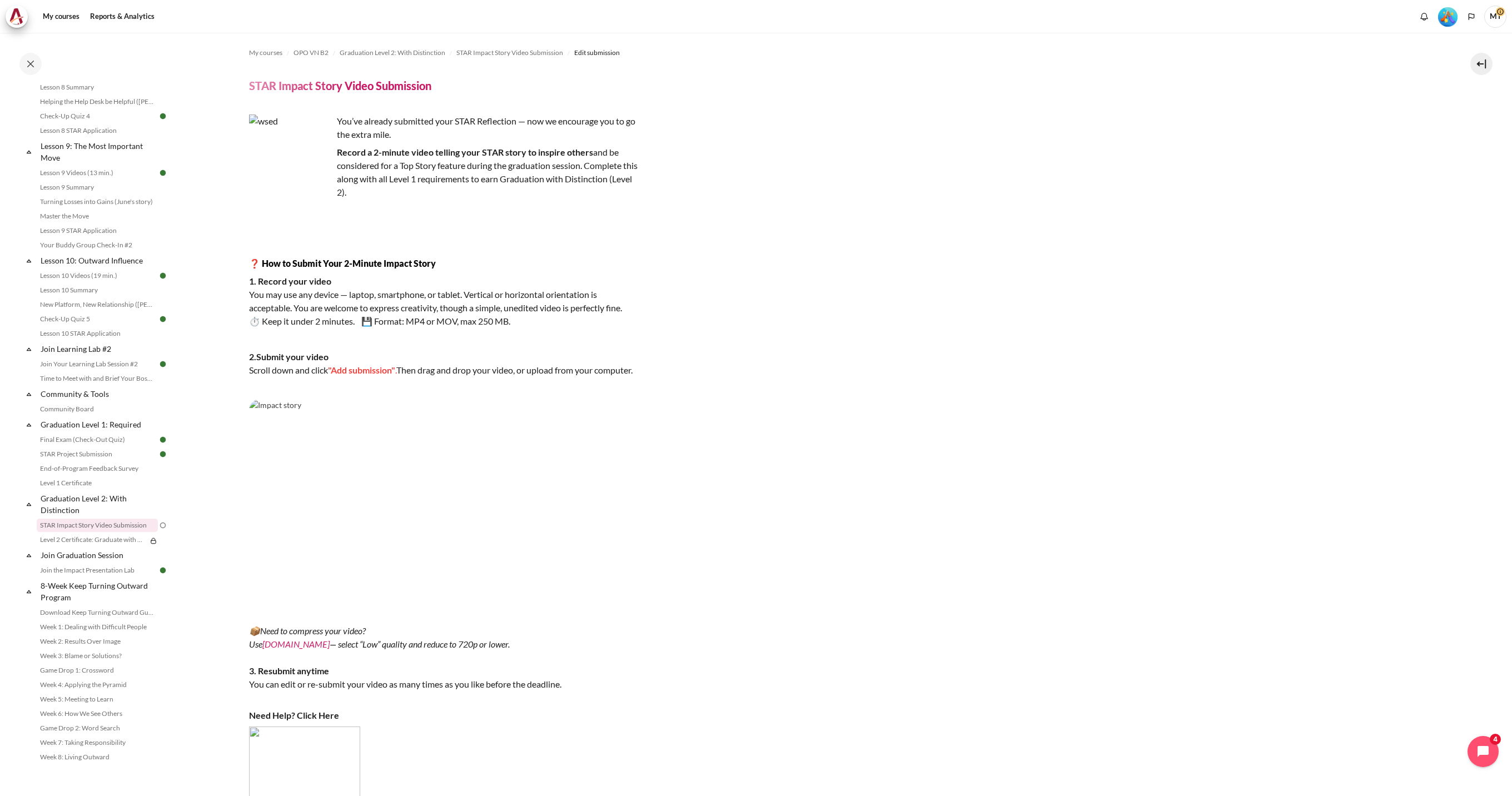
scroll to position [607, 0]
